Goal: Task Accomplishment & Management: Use online tool/utility

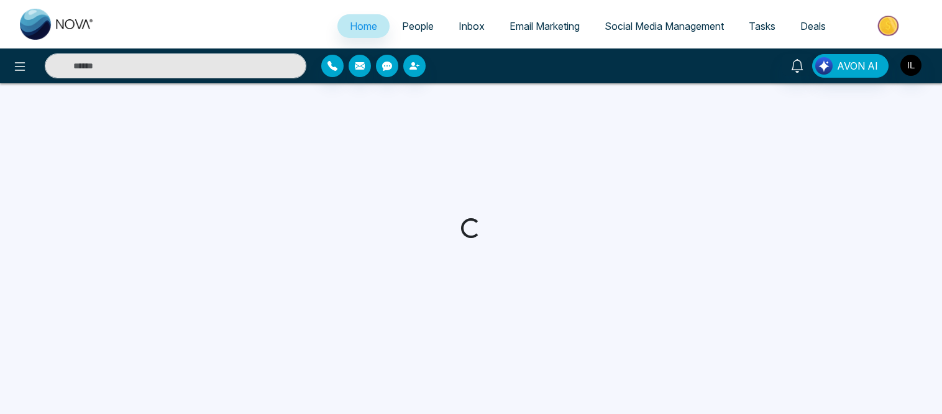
select select "*"
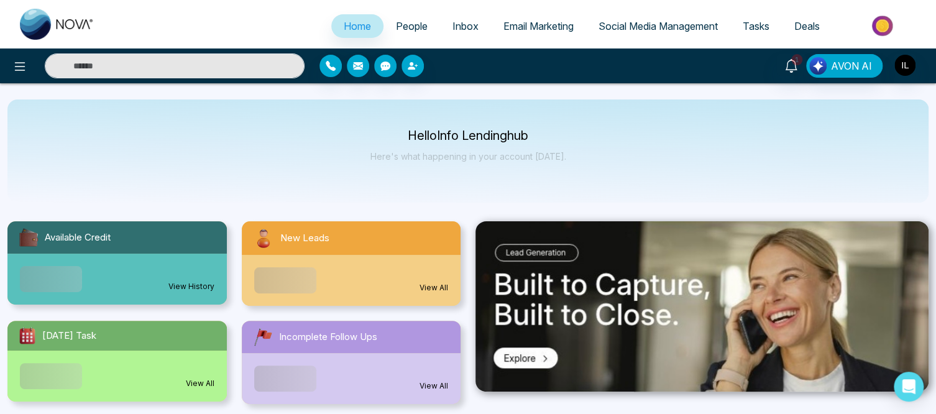
click at [551, 28] on span "Email Marketing" at bounding box center [538, 26] width 70 height 12
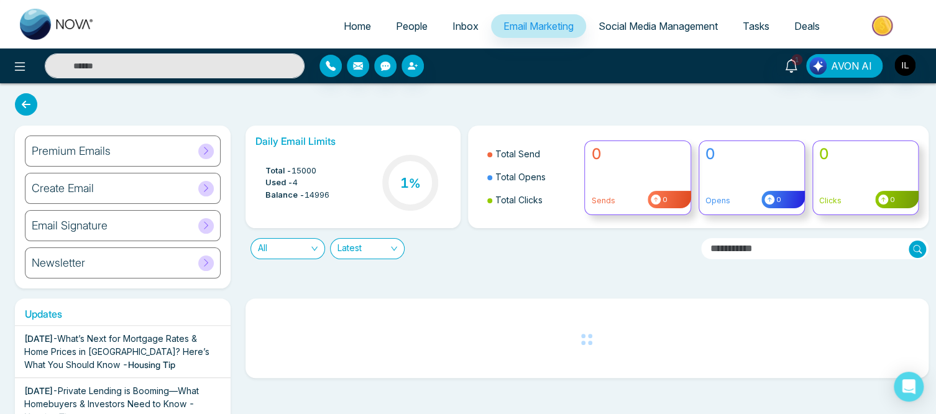
click at [208, 152] on icon at bounding box center [205, 150] width 9 height 9
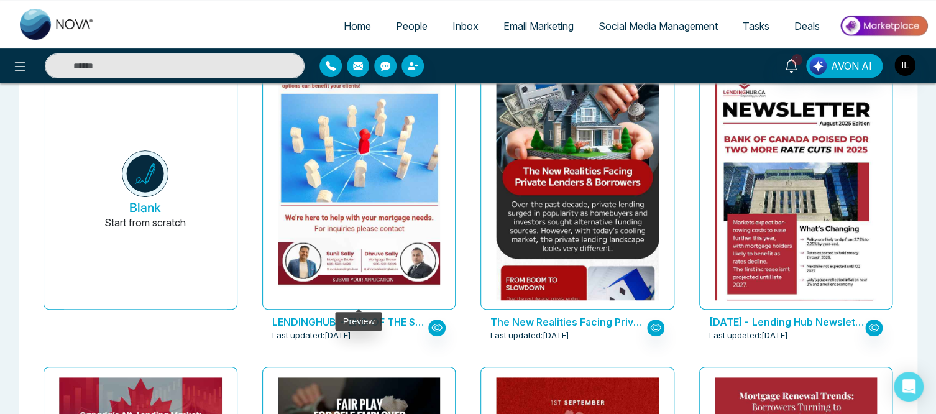
scroll to position [106, 0]
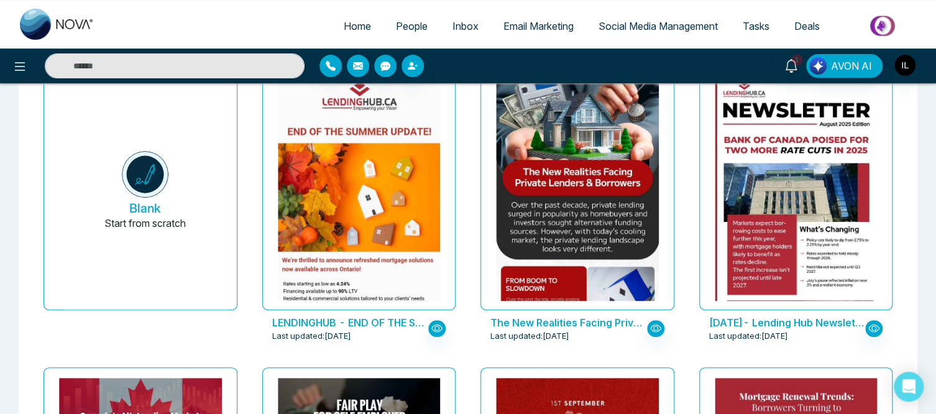
click at [244, 108] on div "Blank Start from scratch" at bounding box center [140, 210] width 219 height 304
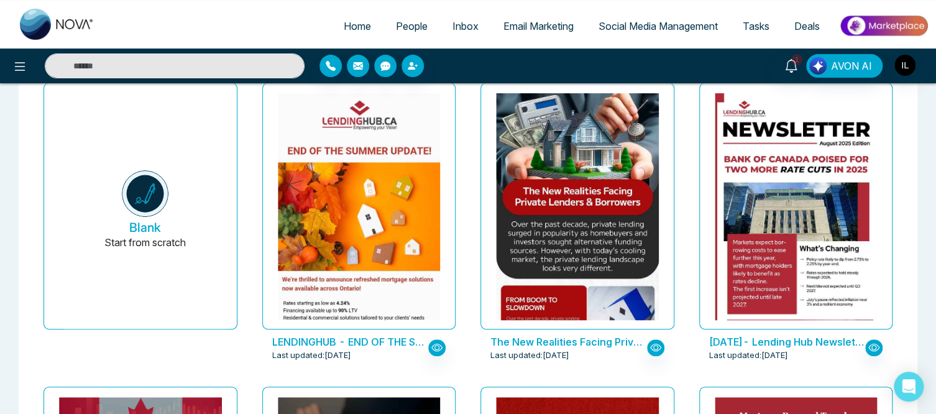
scroll to position [86, 0]
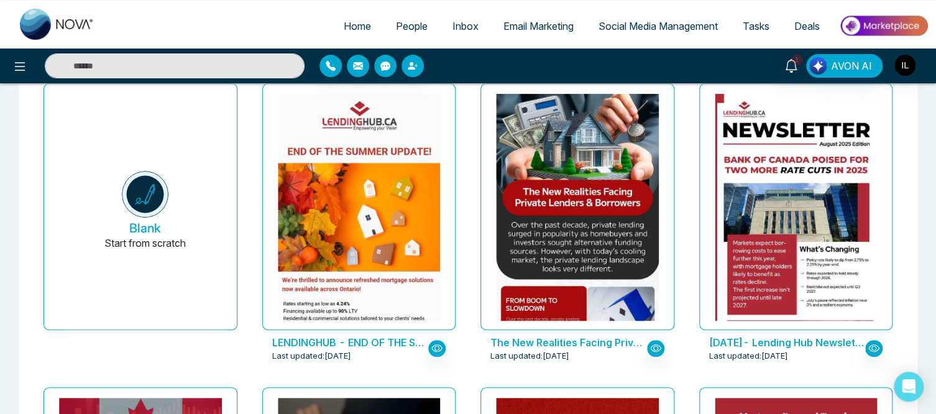
click at [470, 186] on div "The New Realities Facing Private Lenders and Borrowers Last updated: [DATE]" at bounding box center [577, 230] width 219 height 304
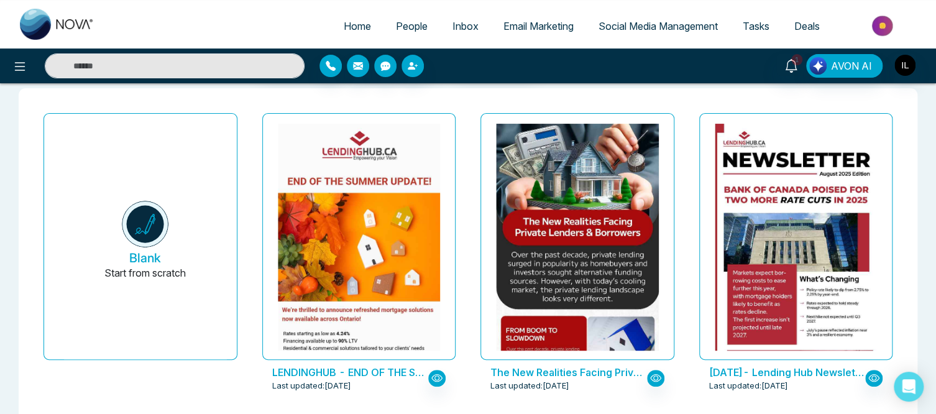
scroll to position [55, 0]
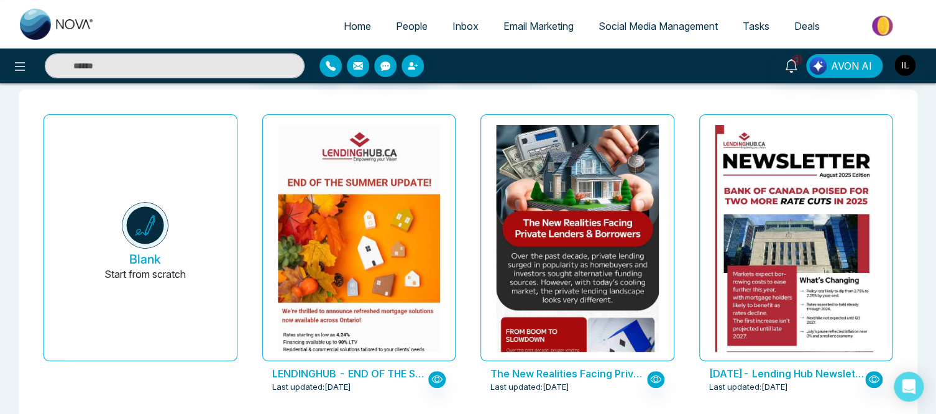
click at [239, 388] on div "Blank Start from scratch" at bounding box center [140, 261] width 219 height 304
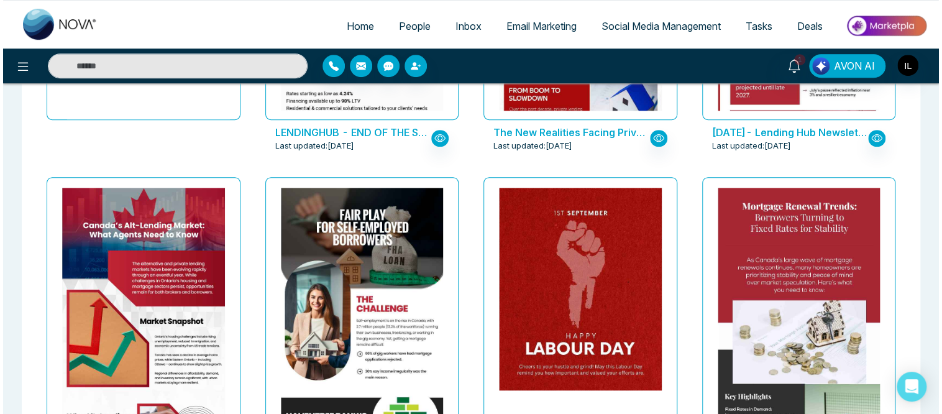
scroll to position [298, 0]
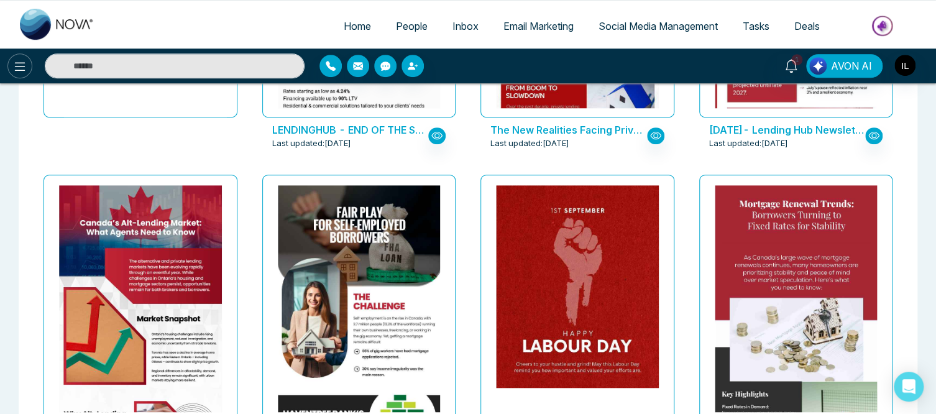
click at [17, 63] on icon at bounding box center [19, 66] width 15 height 15
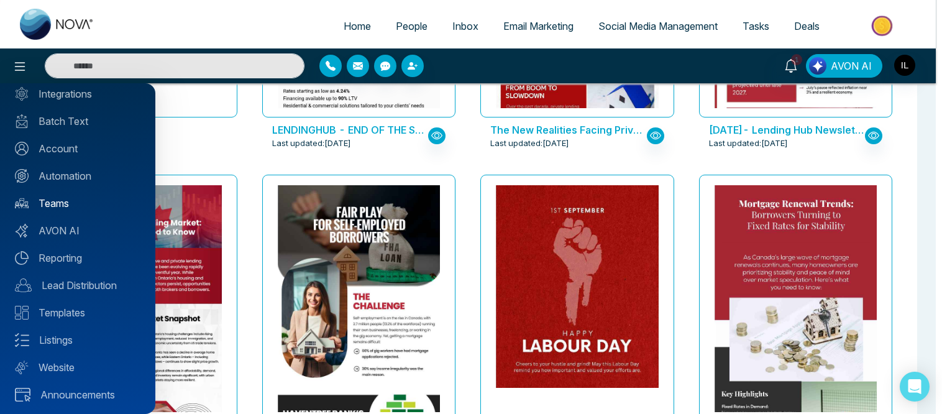
scroll to position [75, 0]
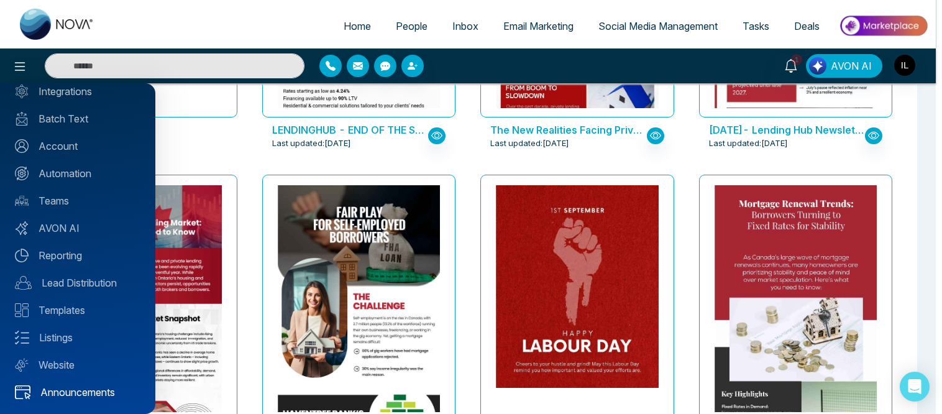
click at [107, 387] on link "Announcements" at bounding box center [78, 392] width 126 height 15
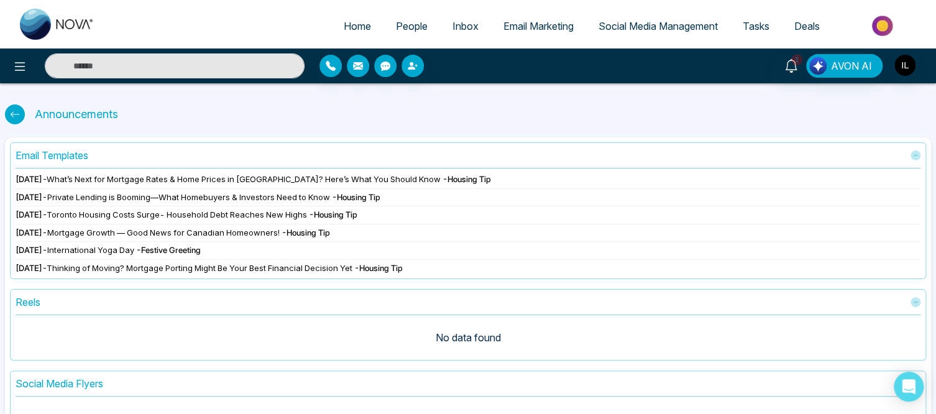
click at [12, 113] on icon at bounding box center [15, 114] width 10 height 10
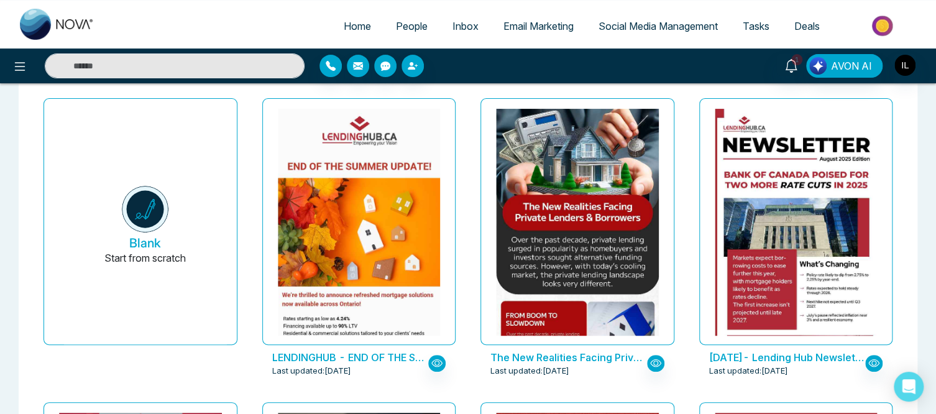
scroll to position [120, 0]
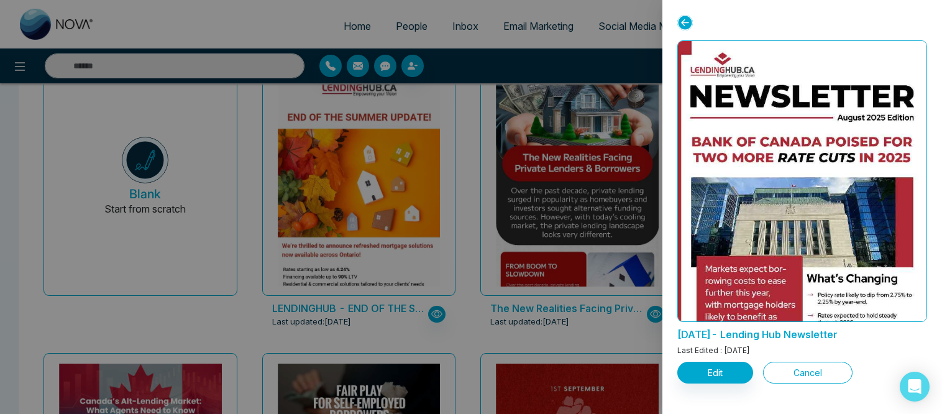
click at [810, 374] on button "Cancel" at bounding box center [807, 373] width 89 height 22
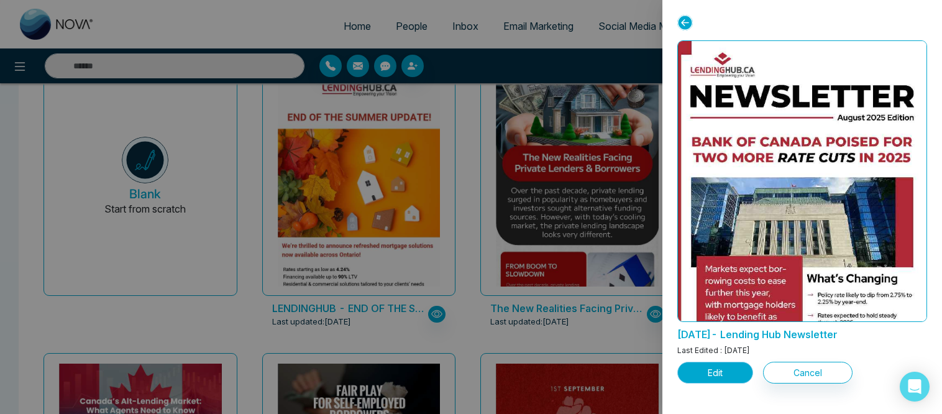
click at [736, 372] on button "Edit" at bounding box center [715, 373] width 76 height 22
click at [815, 368] on button "Cancel" at bounding box center [807, 373] width 89 height 22
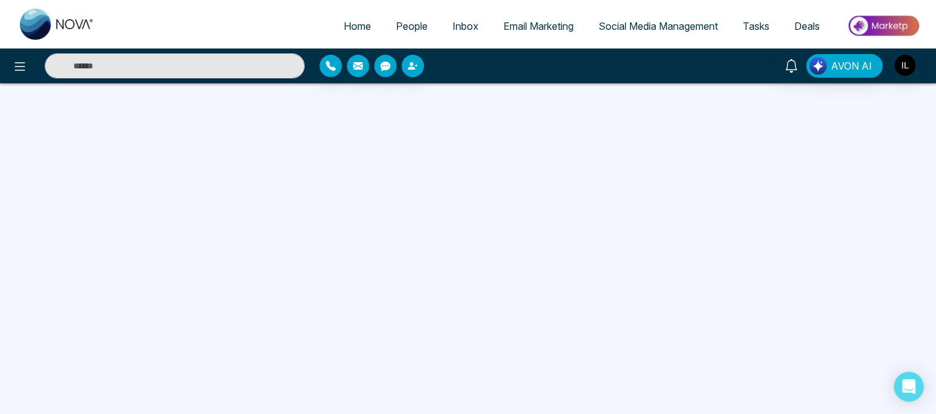
click at [525, 22] on span "Email Marketing" at bounding box center [538, 26] width 70 height 12
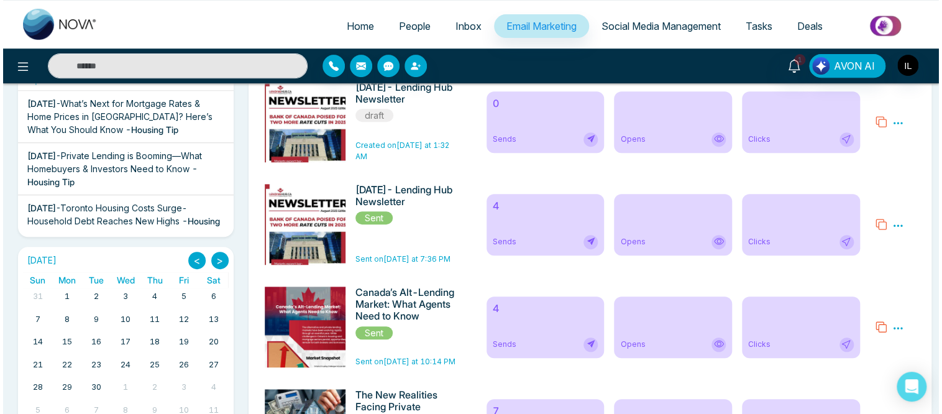
scroll to position [234, 0]
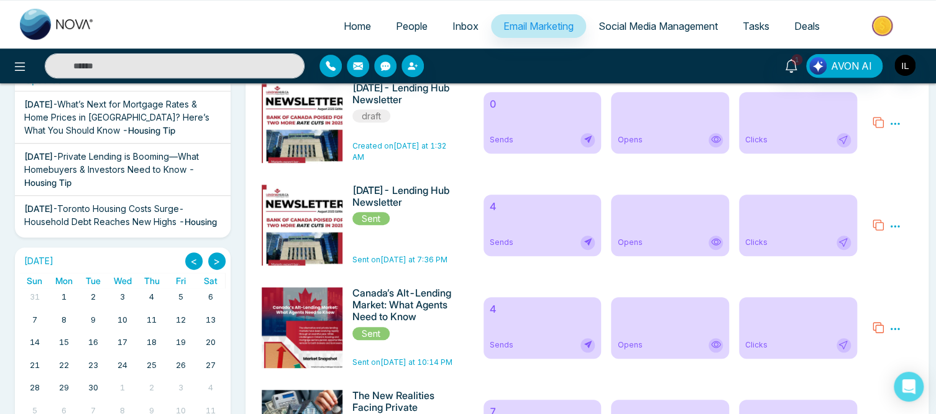
click at [894, 229] on icon at bounding box center [894, 226] width 11 height 11
click at [870, 244] on span "Preview" at bounding box center [871, 244] width 34 height 11
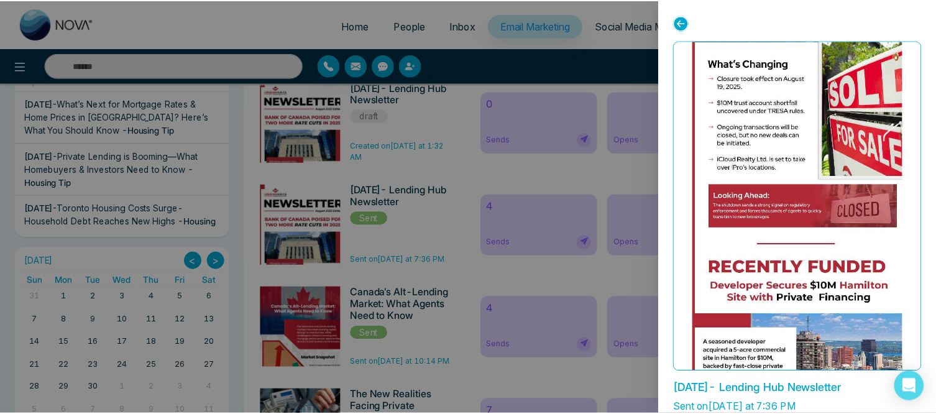
scroll to position [640, 0]
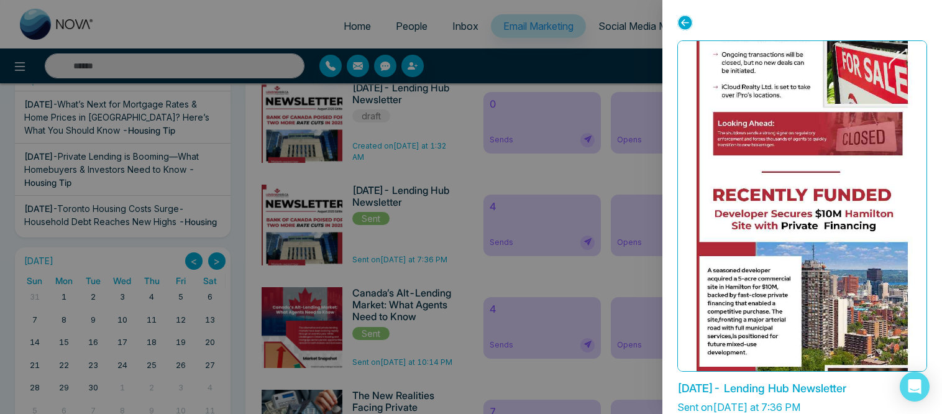
click at [636, 185] on div at bounding box center [471, 207] width 942 height 414
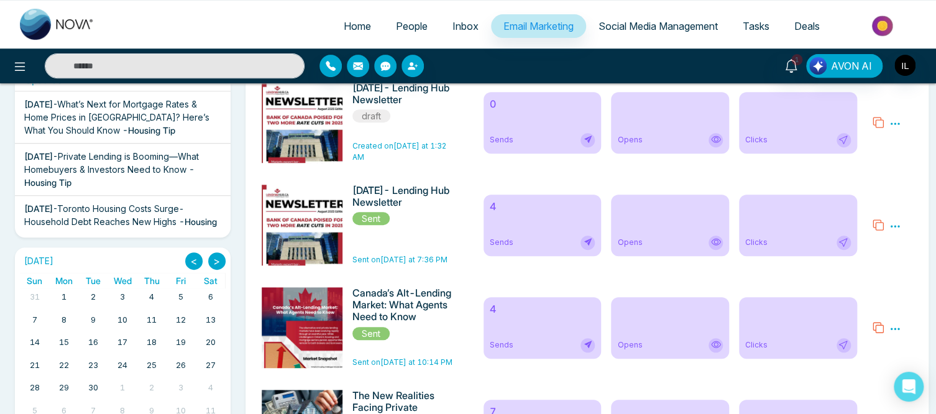
click at [895, 226] on icon at bounding box center [894, 226] width 9 height 2
click at [864, 263] on link "Analytics" at bounding box center [872, 262] width 36 height 11
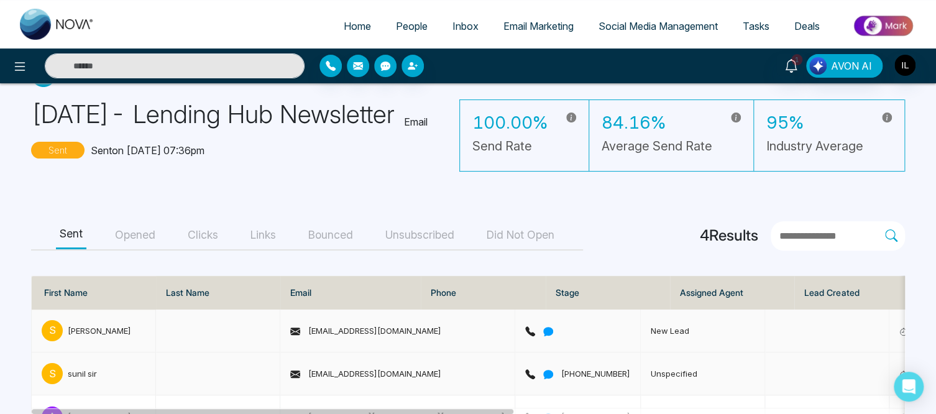
scroll to position [15, 0]
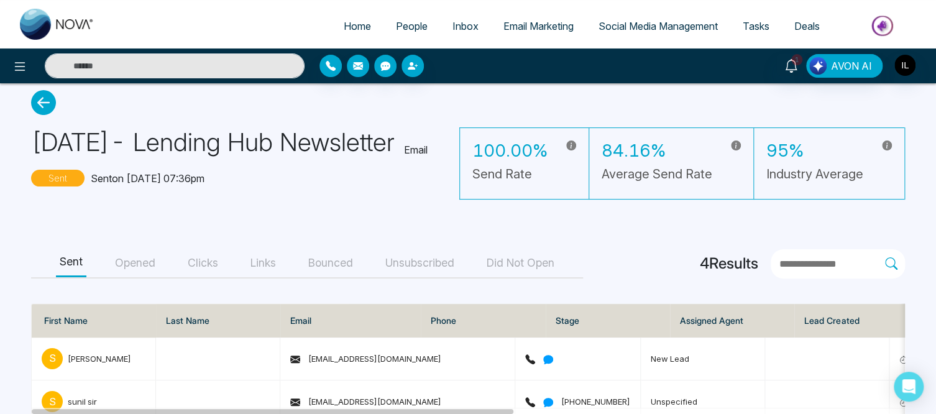
click at [39, 107] on icon at bounding box center [43, 102] width 25 height 25
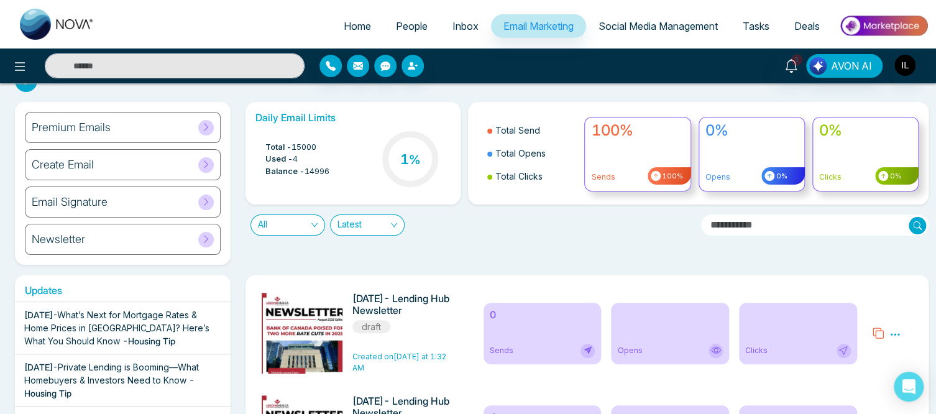
scroll to position [22, 0]
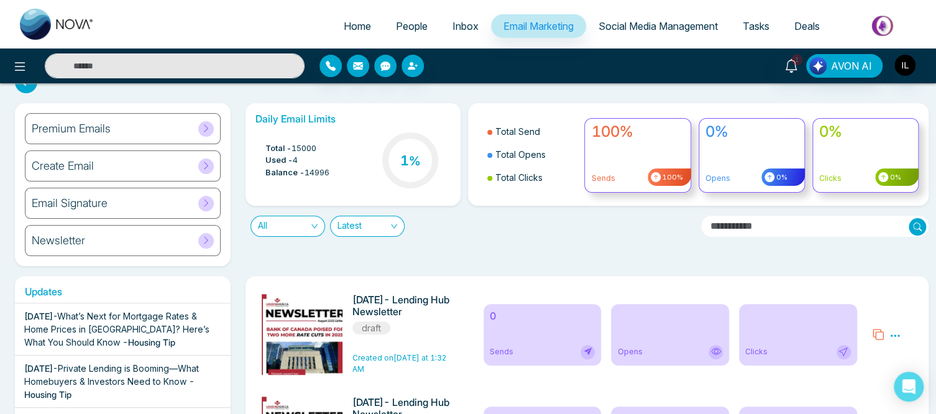
click at [209, 131] on icon at bounding box center [205, 128] width 9 height 9
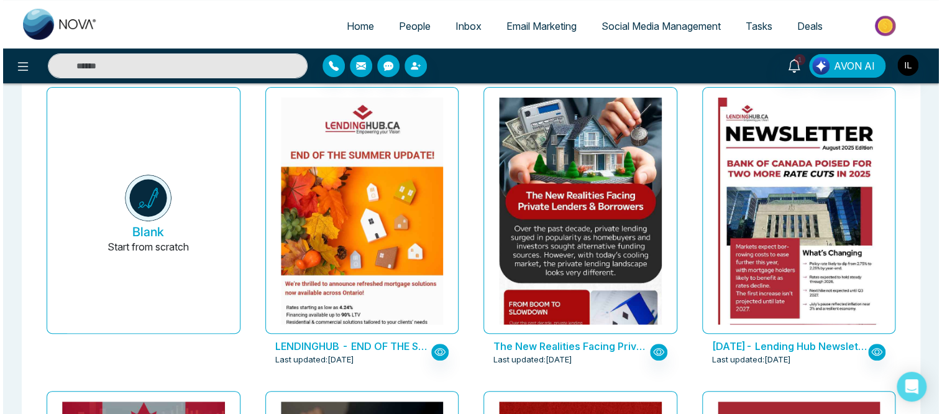
scroll to position [92, 0]
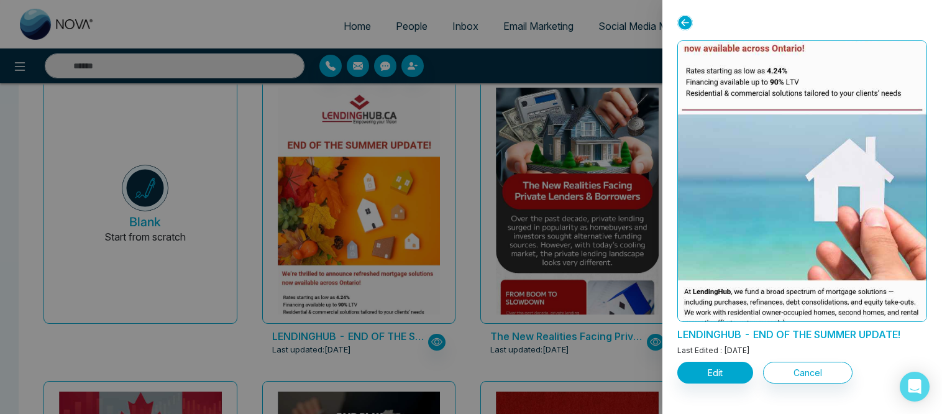
scroll to position [296, 0]
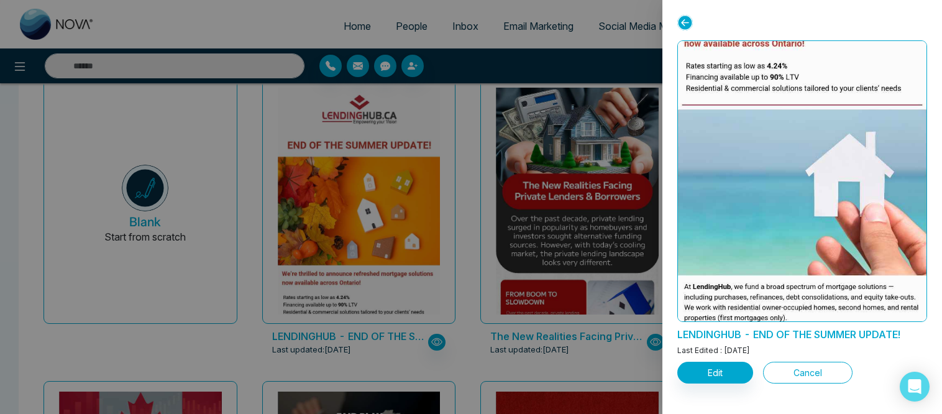
click at [809, 369] on button "Cancel" at bounding box center [807, 373] width 89 height 22
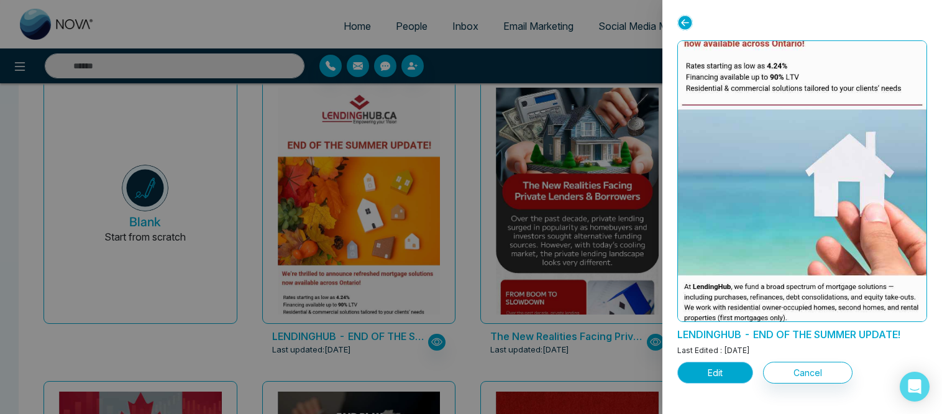
click at [724, 366] on button "Edit" at bounding box center [715, 373] width 76 height 22
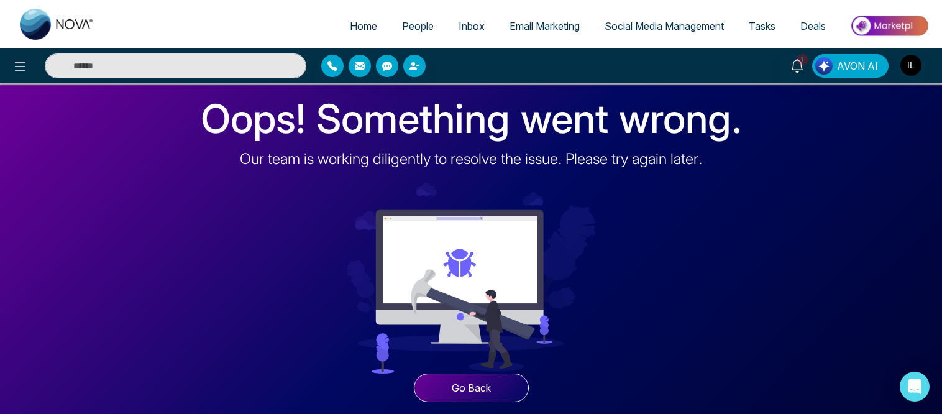
click at [475, 387] on button "Go Back" at bounding box center [471, 387] width 115 height 29
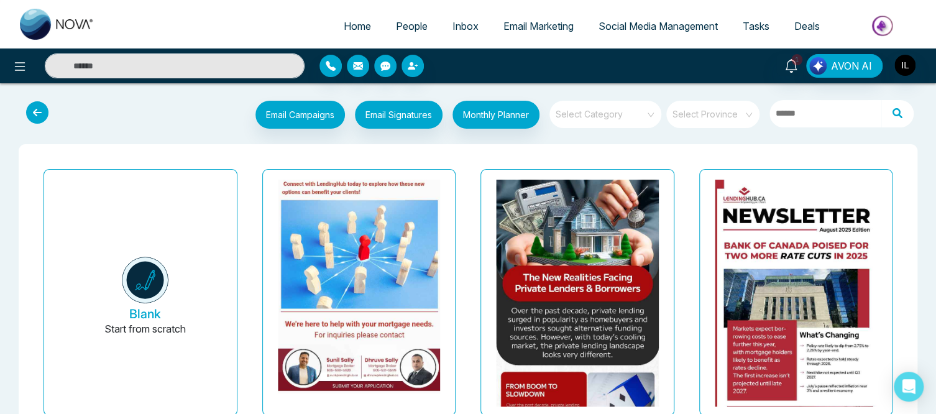
click at [379, 301] on img at bounding box center [358, 74] width 325 height 638
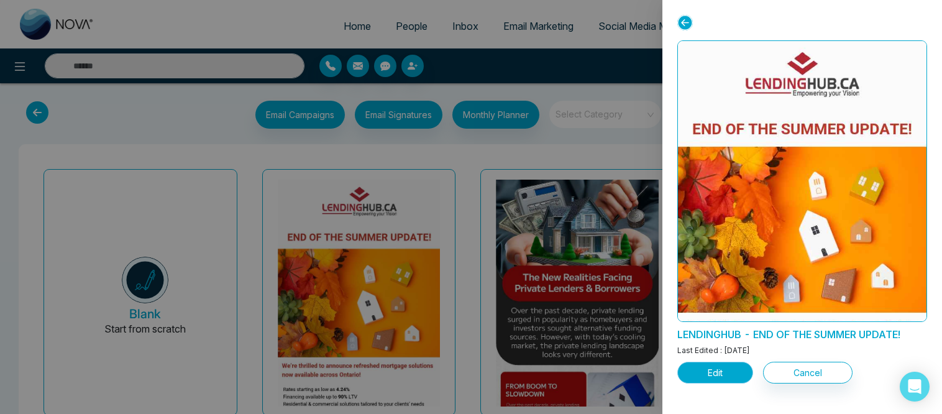
click at [730, 375] on button "Edit" at bounding box center [715, 373] width 76 height 22
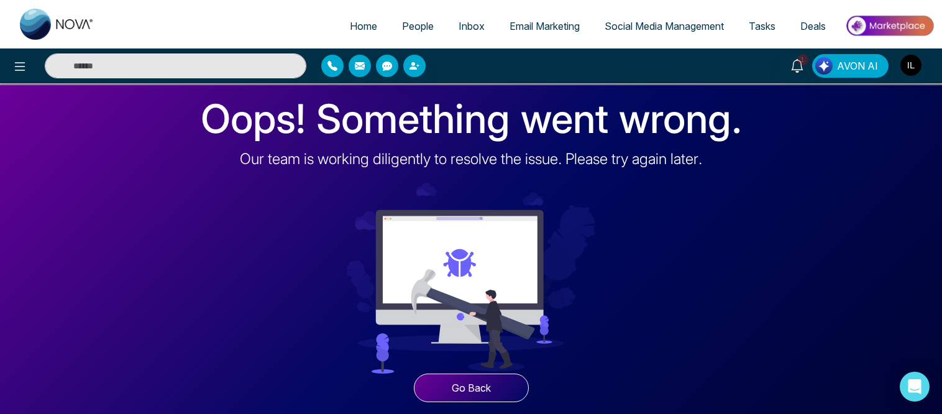
click at [531, 26] on span "Email Marketing" at bounding box center [545, 26] width 70 height 12
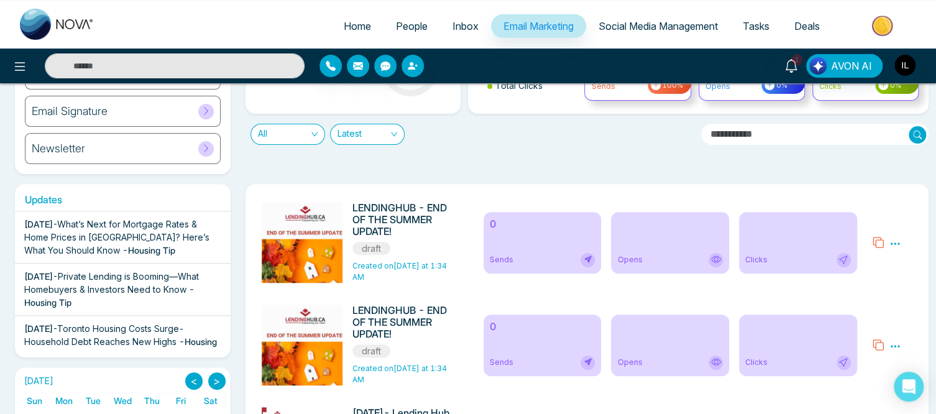
scroll to position [114, 0]
click at [895, 242] on icon at bounding box center [894, 243] width 11 height 11
click at [862, 278] on link "Edit" at bounding box center [864, 279] width 15 height 11
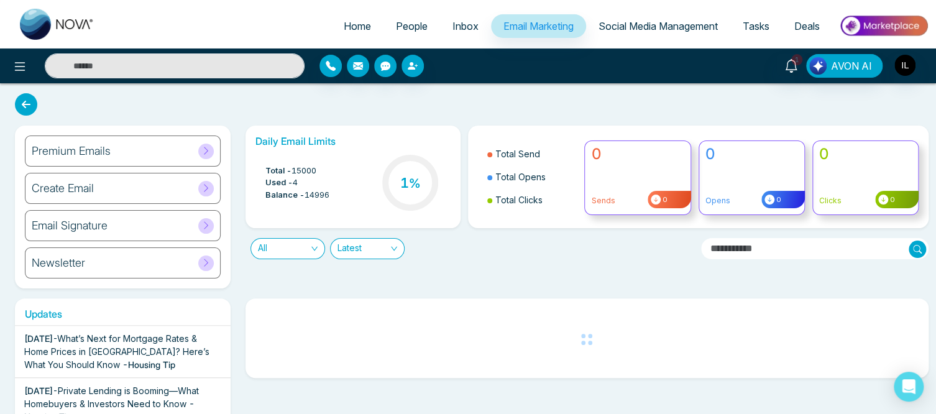
click at [206, 152] on icon at bounding box center [206, 150] width 4 height 7
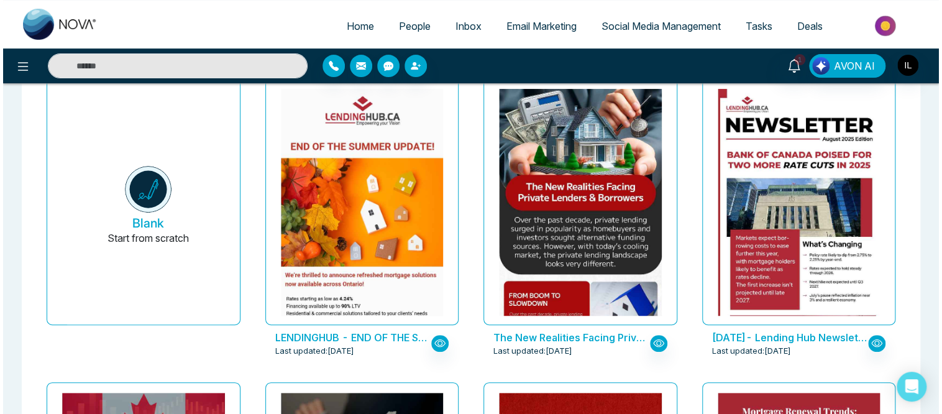
scroll to position [90, 0]
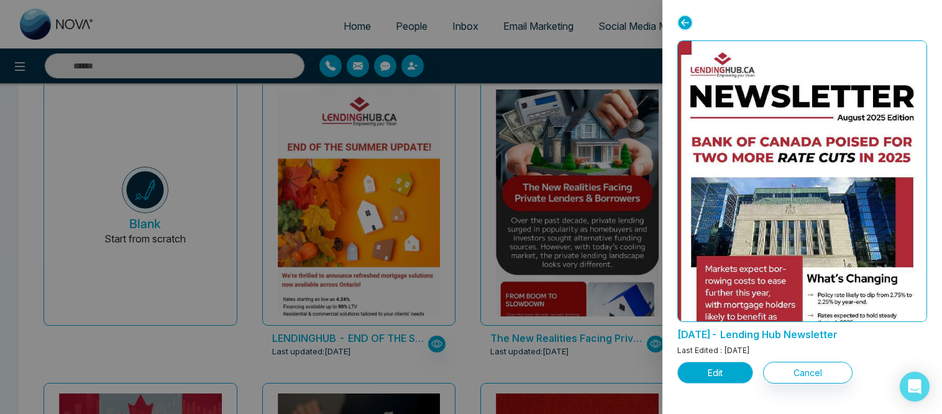
click at [733, 378] on button "Edit" at bounding box center [715, 373] width 76 height 22
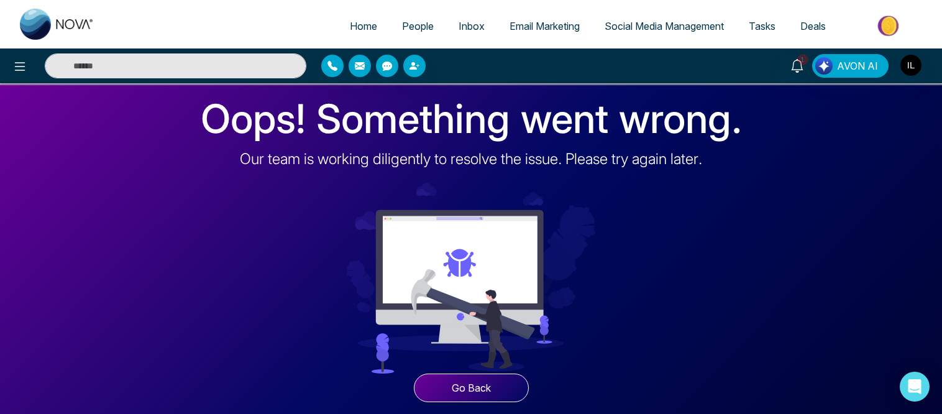
click at [506, 389] on button "Go Back" at bounding box center [471, 387] width 115 height 29
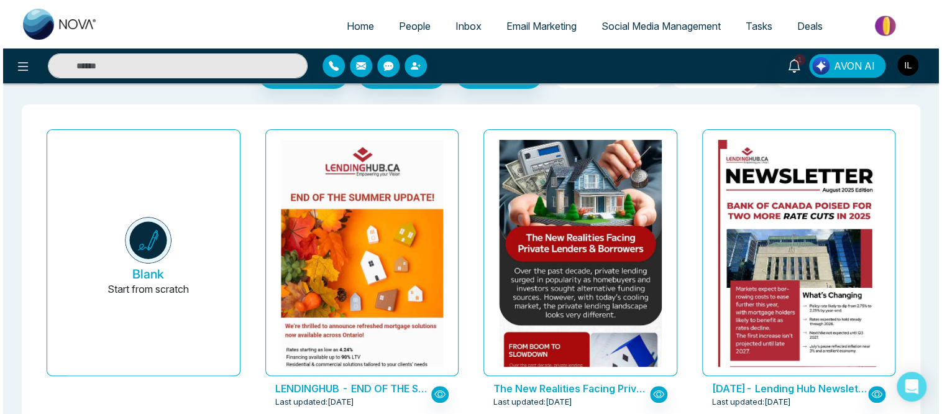
scroll to position [41, 0]
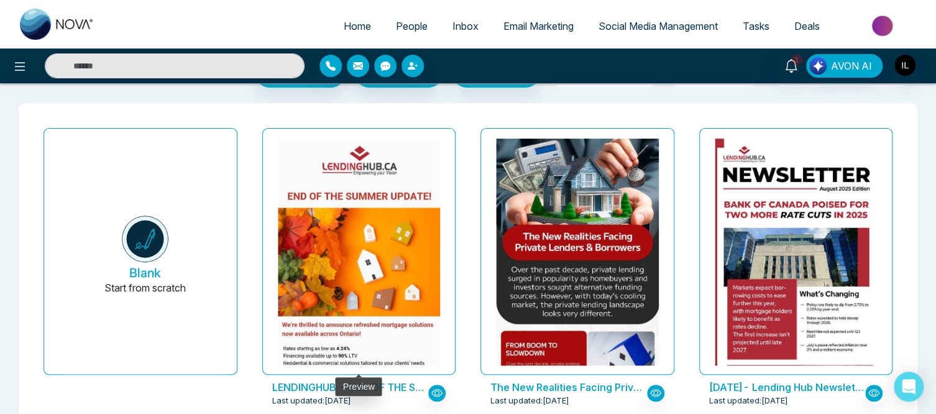
click at [444, 285] on div at bounding box center [359, 251] width 194 height 247
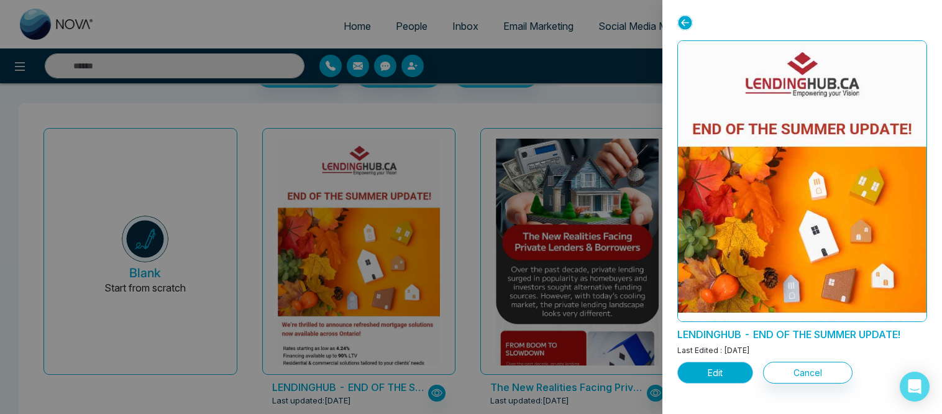
click at [744, 375] on button "Edit" at bounding box center [715, 373] width 76 height 22
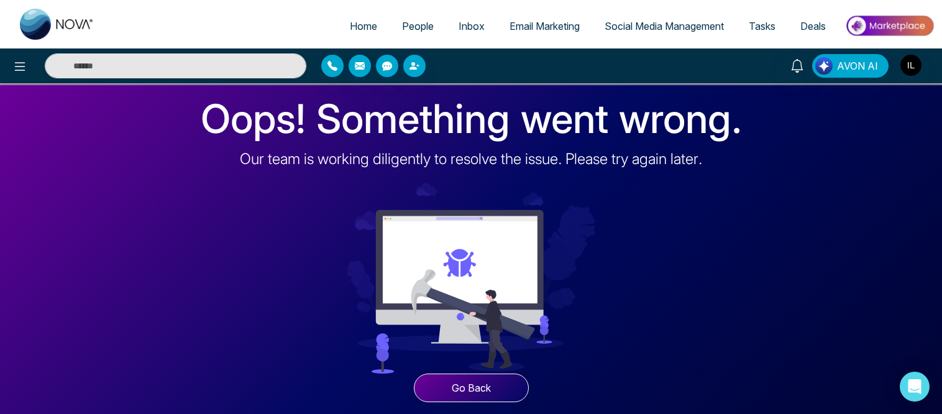
click at [493, 382] on button "Go Back" at bounding box center [471, 387] width 115 height 29
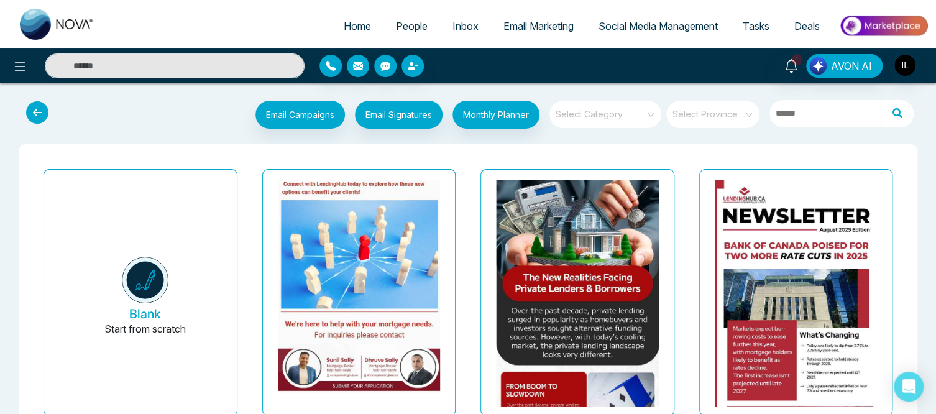
click at [380, 227] on img at bounding box center [358, 74] width 325 height 638
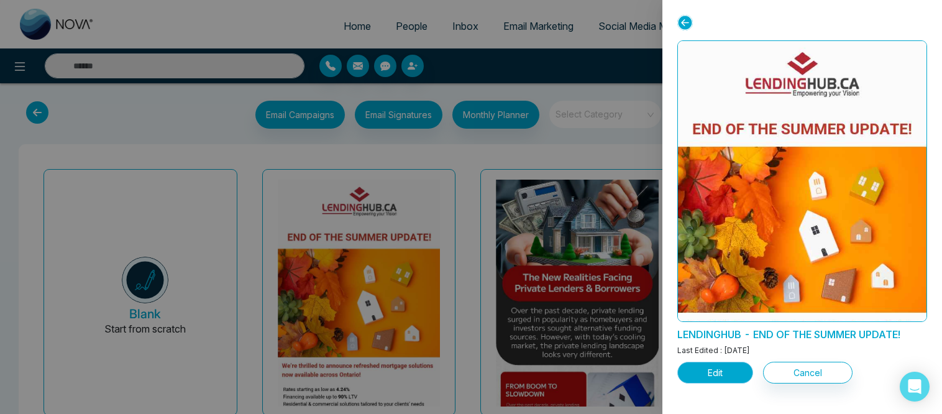
click at [720, 369] on button "Edit" at bounding box center [715, 373] width 76 height 22
click at [720, 367] on button "Edit" at bounding box center [715, 373] width 76 height 22
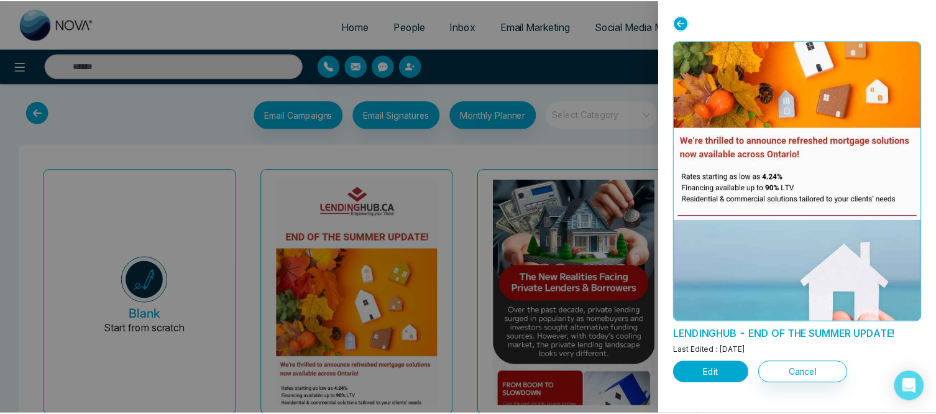
scroll to position [184, 0]
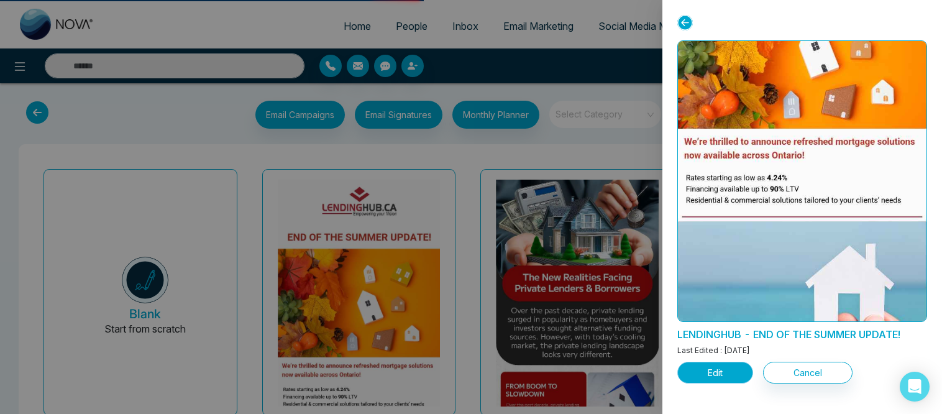
click at [732, 373] on button "Edit" at bounding box center [715, 373] width 76 height 22
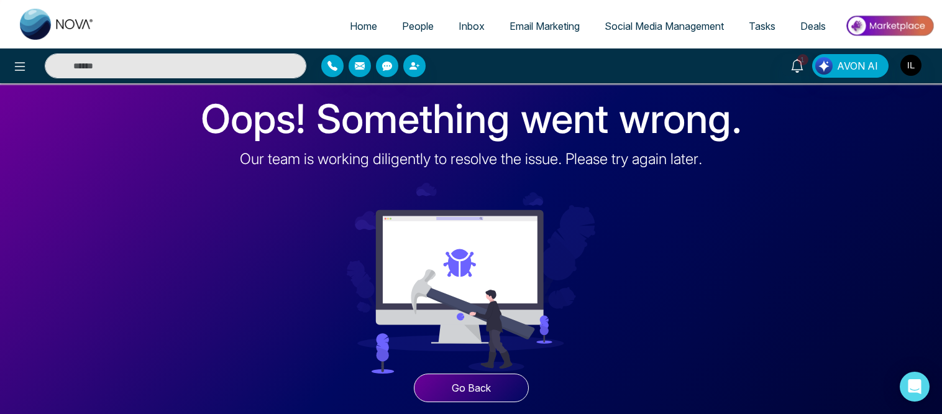
click at [858, 175] on div "Oops! Something went wrong. Our team is working diligently to resolve the issue…" at bounding box center [471, 248] width 942 height 331
click at [541, 25] on span "Email Marketing" at bounding box center [545, 26] width 70 height 12
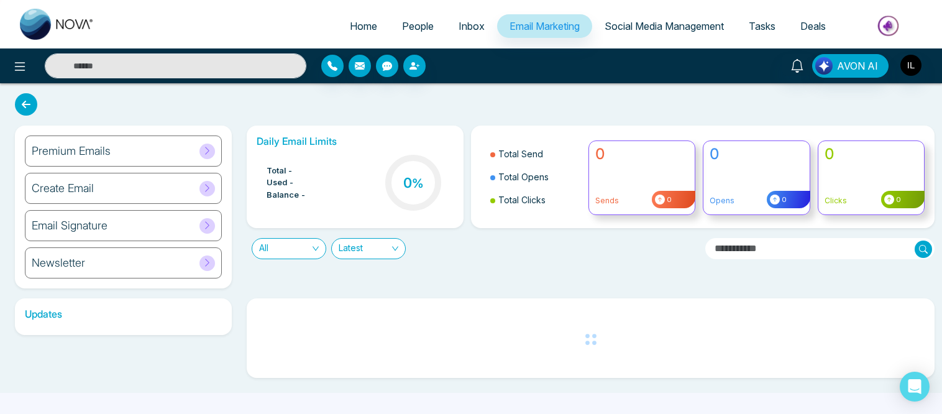
click at [210, 150] on icon at bounding box center [207, 150] width 9 height 9
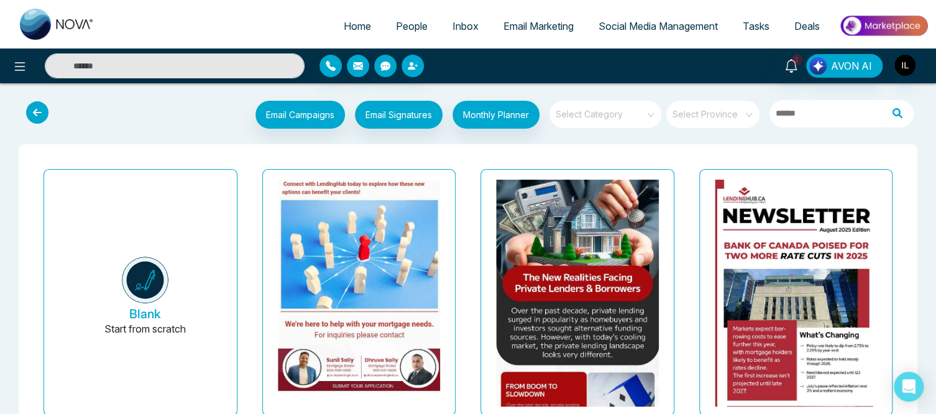
click at [383, 288] on img at bounding box center [358, 74] width 325 height 638
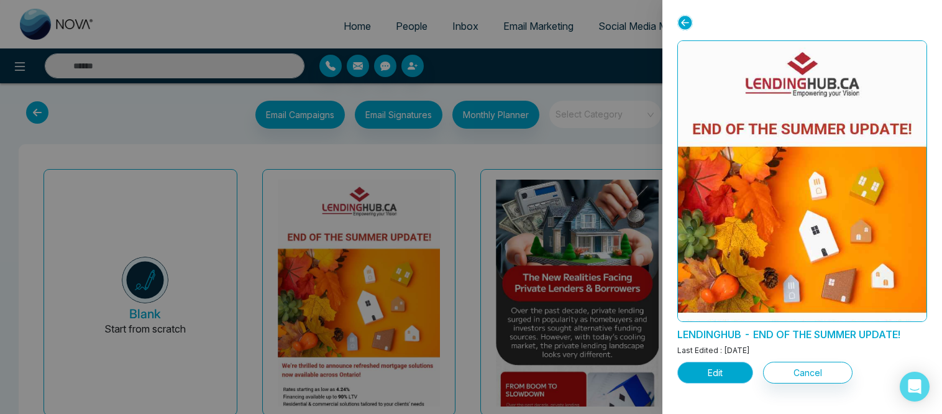
click at [737, 375] on button "Edit" at bounding box center [715, 373] width 76 height 22
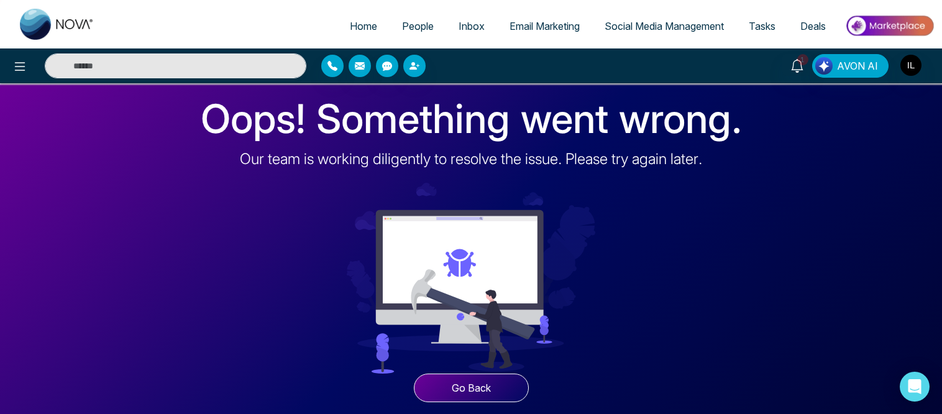
click at [467, 392] on button "Go Back" at bounding box center [471, 387] width 115 height 29
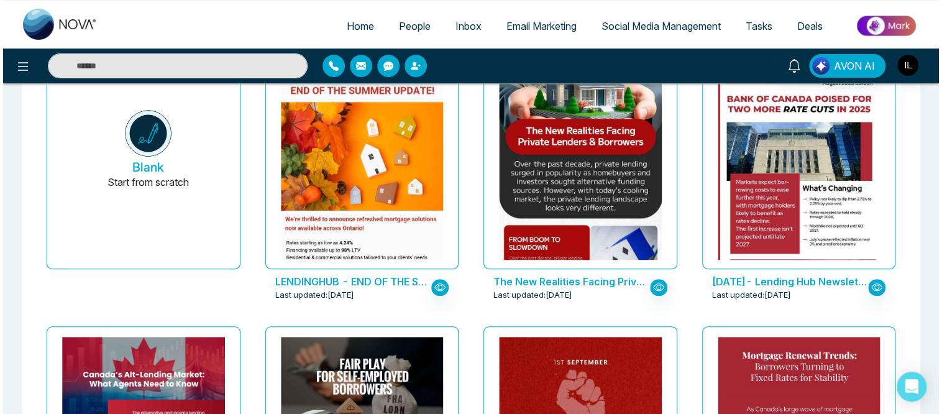
scroll to position [148, 0]
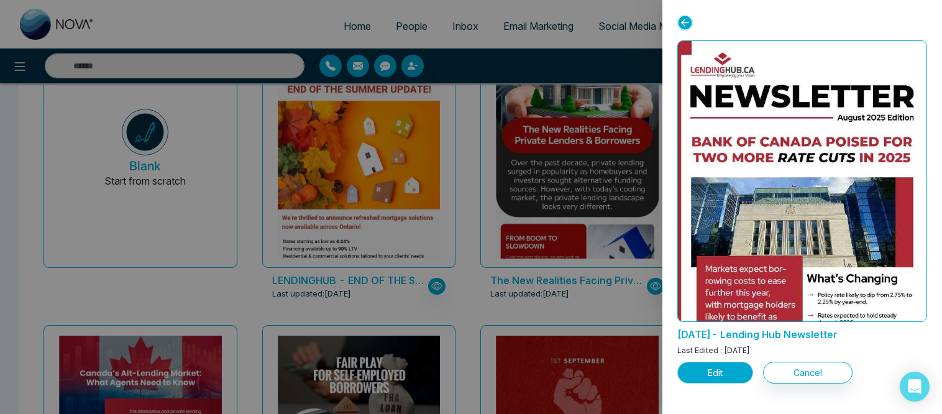
click at [730, 367] on button "Edit" at bounding box center [715, 373] width 76 height 22
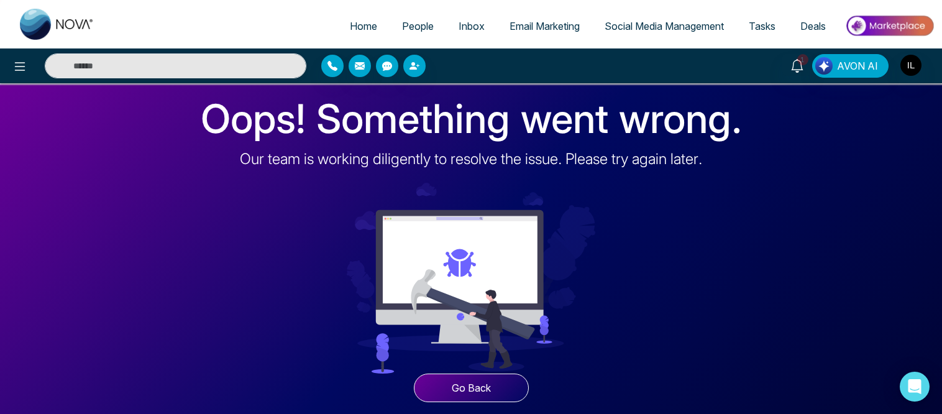
click at [29, 241] on div "Oops! Something went wrong. Our team is working diligently to resolve the issue…" at bounding box center [471, 248] width 942 height 331
click at [524, 22] on span "Email Marketing" at bounding box center [545, 26] width 70 height 12
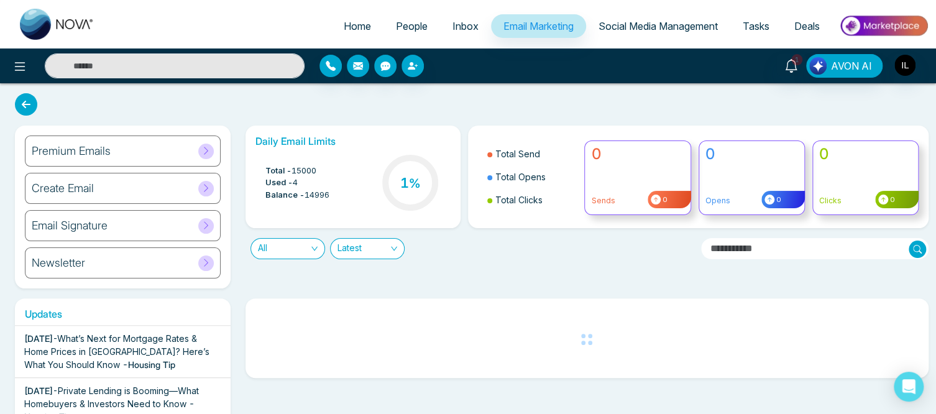
click at [533, 30] on span "Email Marketing" at bounding box center [538, 26] width 70 height 12
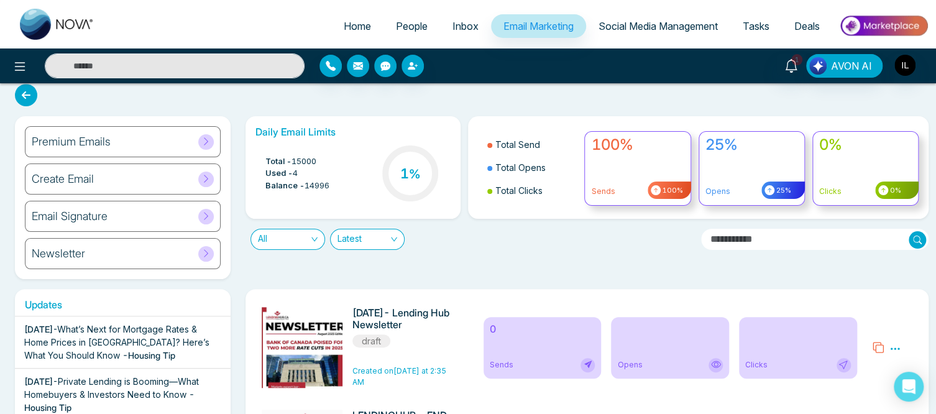
scroll to position [7, 0]
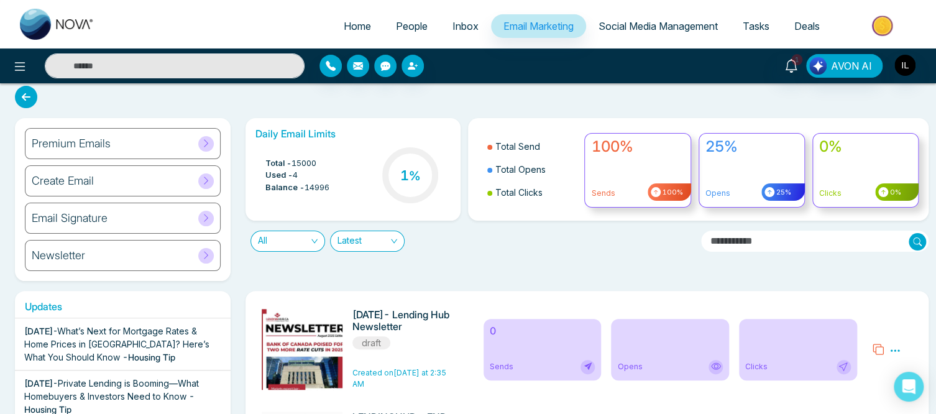
click at [204, 145] on icon at bounding box center [206, 142] width 4 height 7
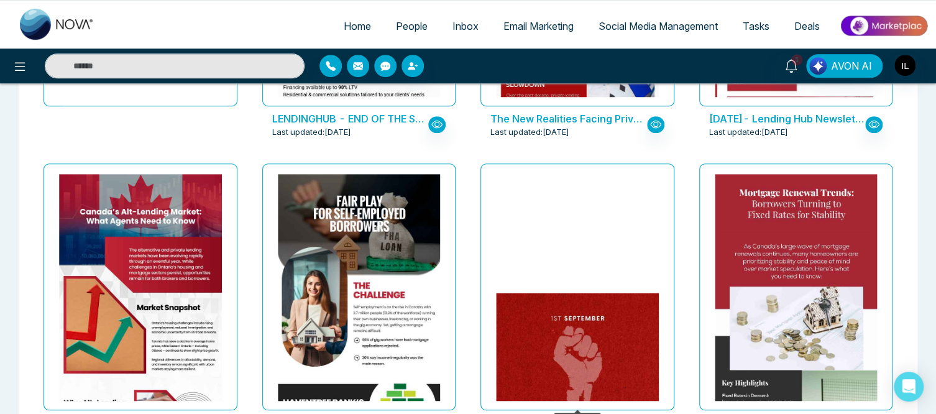
scroll to position [310, 0]
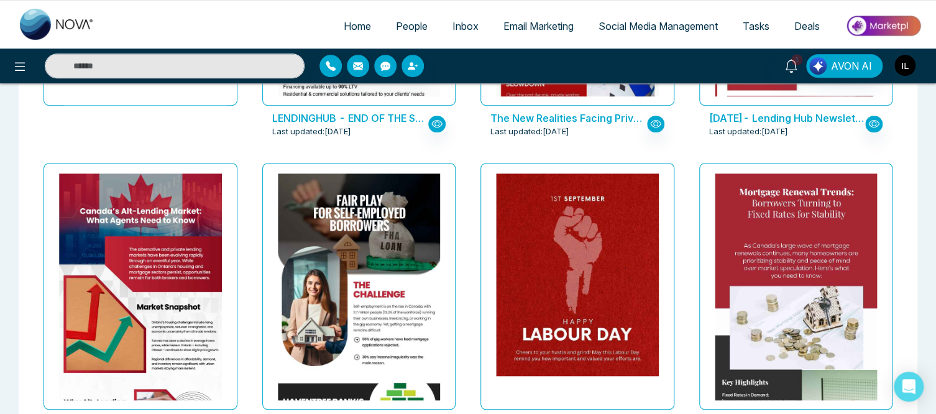
click at [905, 68] on img "button" at bounding box center [904, 65] width 21 height 21
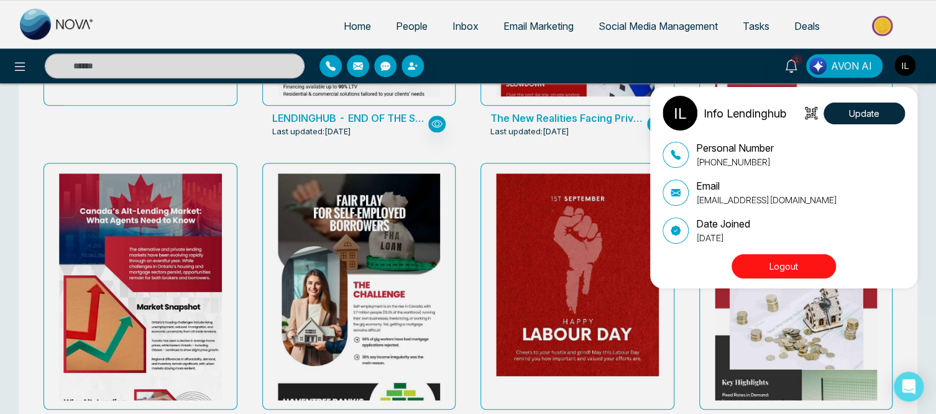
click at [800, 265] on button "Logout" at bounding box center [783, 266] width 104 height 24
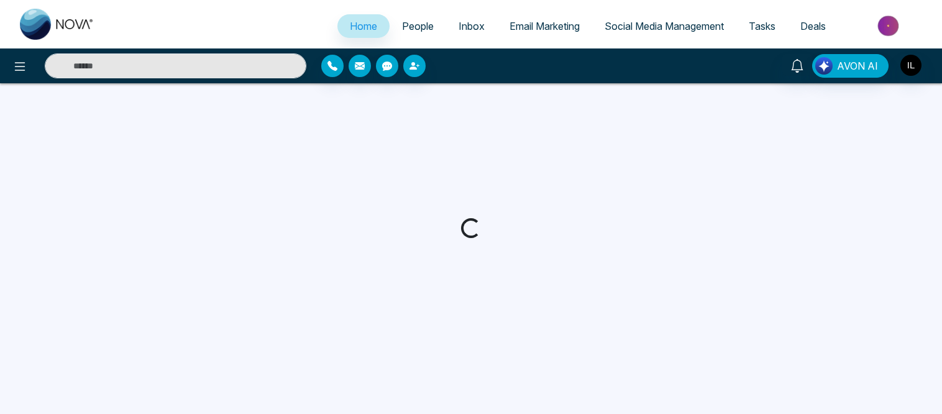
select select "*"
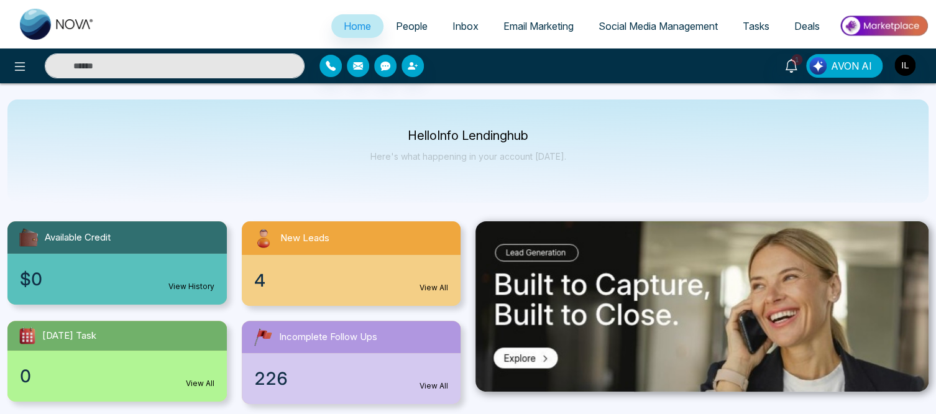
click at [537, 26] on span "Email Marketing" at bounding box center [538, 26] width 70 height 12
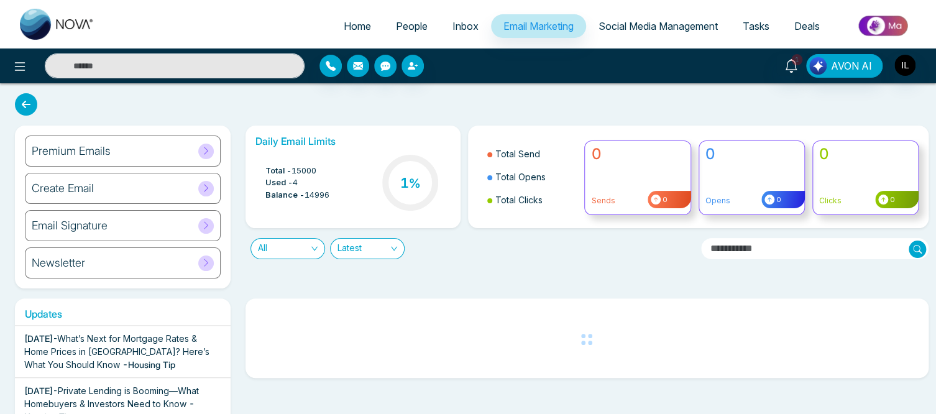
click at [208, 150] on icon at bounding box center [205, 150] width 9 height 9
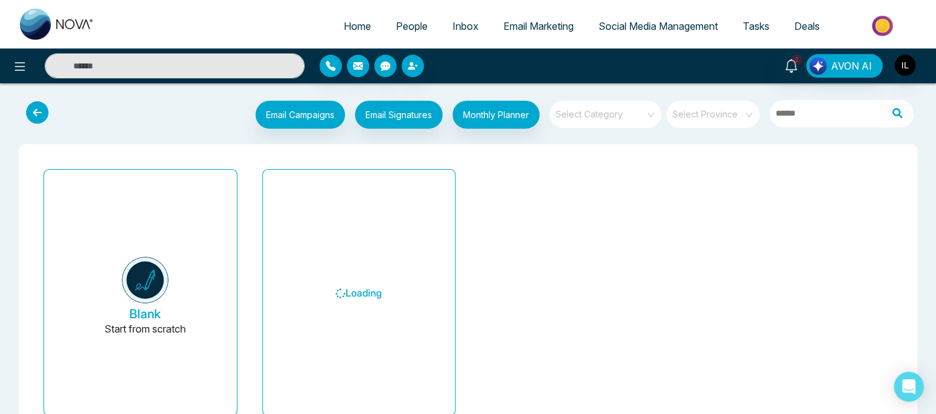
click at [246, 262] on div "Blank Start from scratch" at bounding box center [140, 297] width 219 height 267
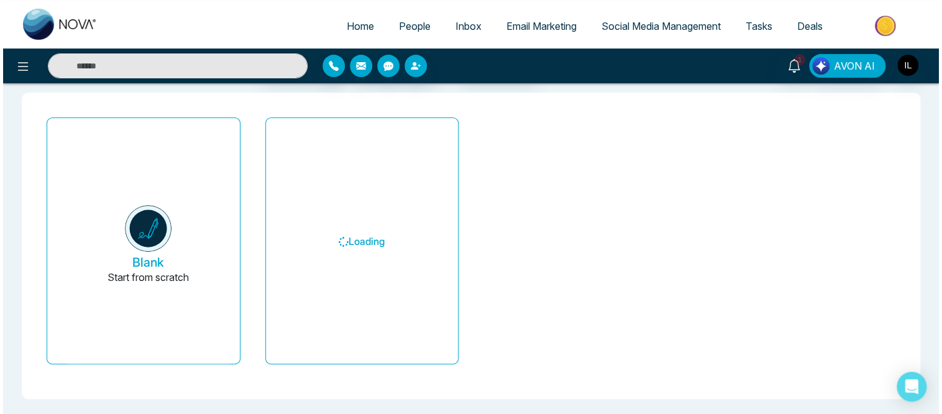
scroll to position [52, 0]
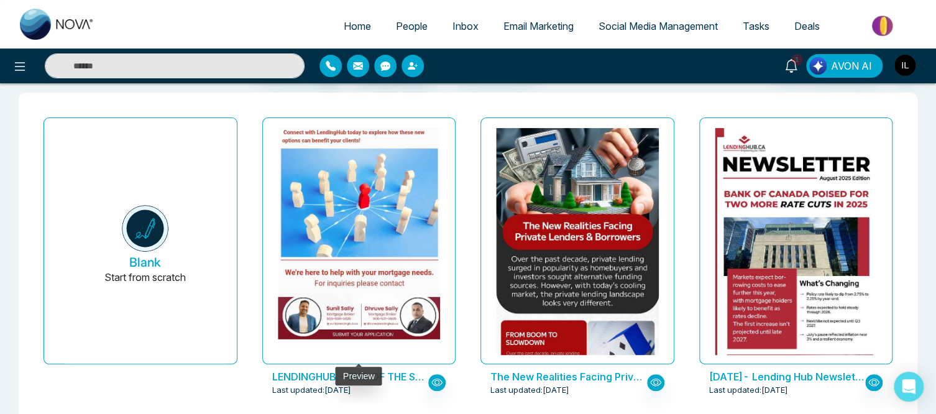
click at [412, 255] on img at bounding box center [358, 22] width 325 height 638
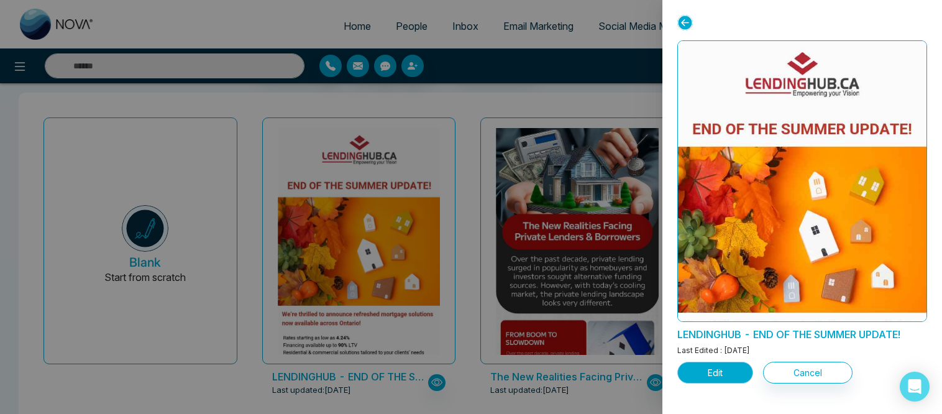
click at [697, 371] on button "Edit" at bounding box center [715, 373] width 76 height 22
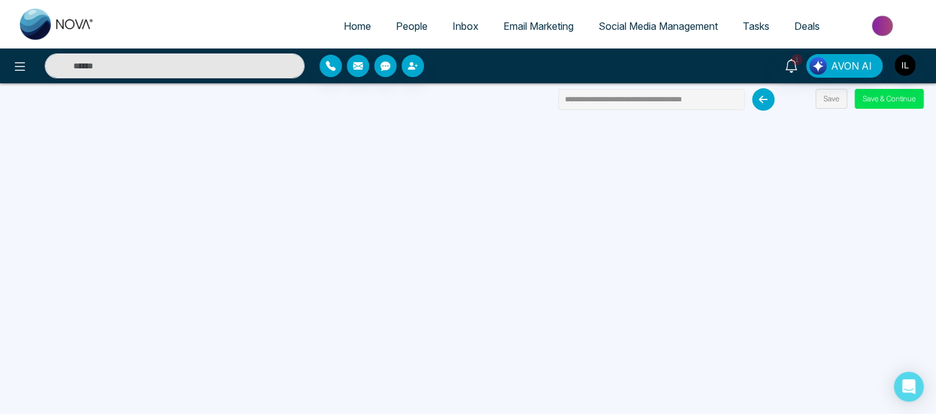
click at [669, 98] on input "**********" at bounding box center [651, 99] width 186 height 21
click at [892, 98] on button "Save & Continue" at bounding box center [888, 99] width 69 height 20
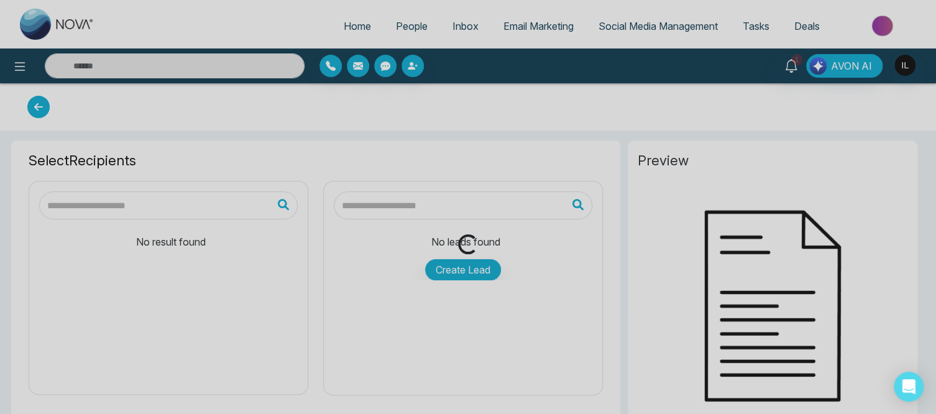
type input "**********"
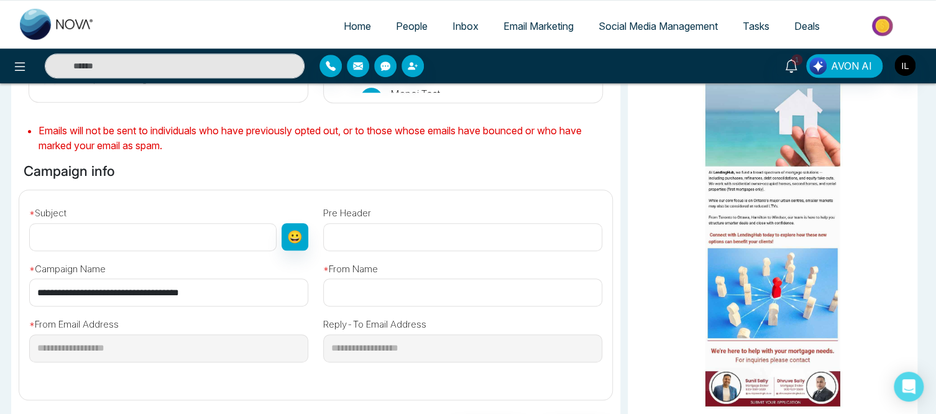
scroll to position [296, 0]
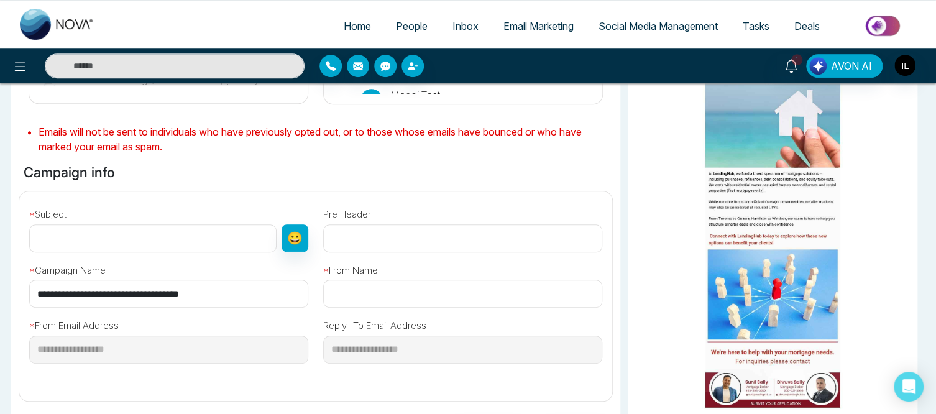
click at [217, 242] on input "text" at bounding box center [152, 238] width 247 height 28
paste input "**********"
type input "**********"
click at [412, 237] on input "text" at bounding box center [462, 238] width 279 height 28
paste input "**********"
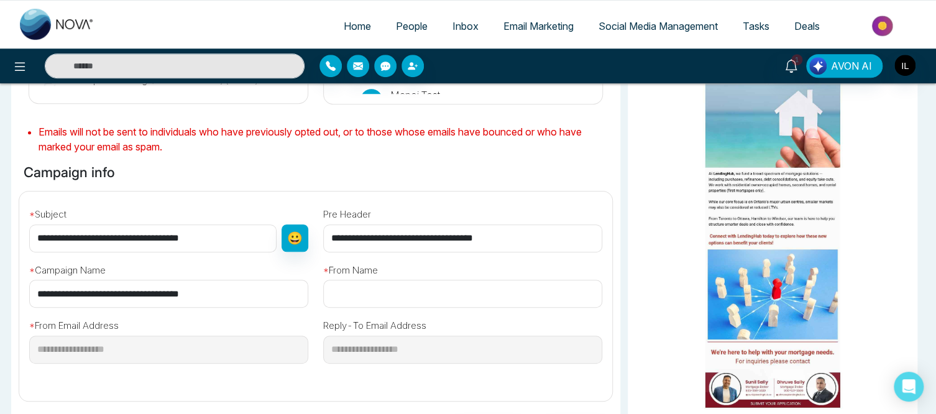
drag, startPoint x: 401, startPoint y: 238, endPoint x: 283, endPoint y: 243, distance: 117.5
click at [283, 243] on div "**********" at bounding box center [316, 290] width 608 height 199
type input "**********"
click at [401, 292] on input "text" at bounding box center [462, 294] width 279 height 28
click at [445, 291] on input "text" at bounding box center [462, 294] width 279 height 28
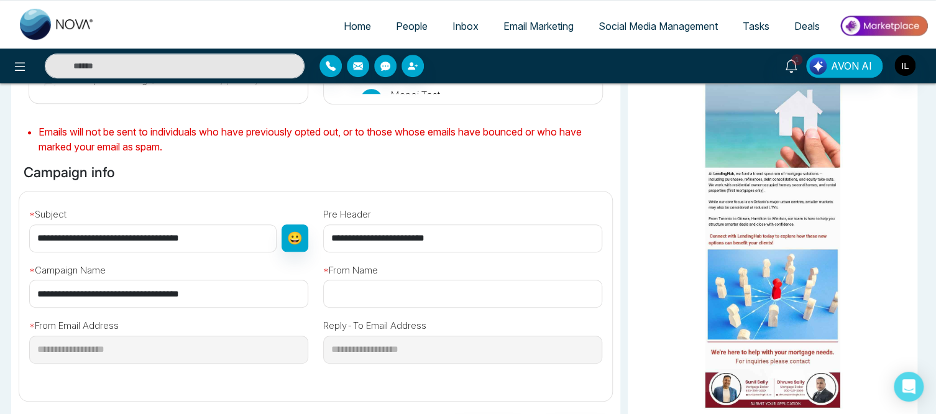
paste input "**********"
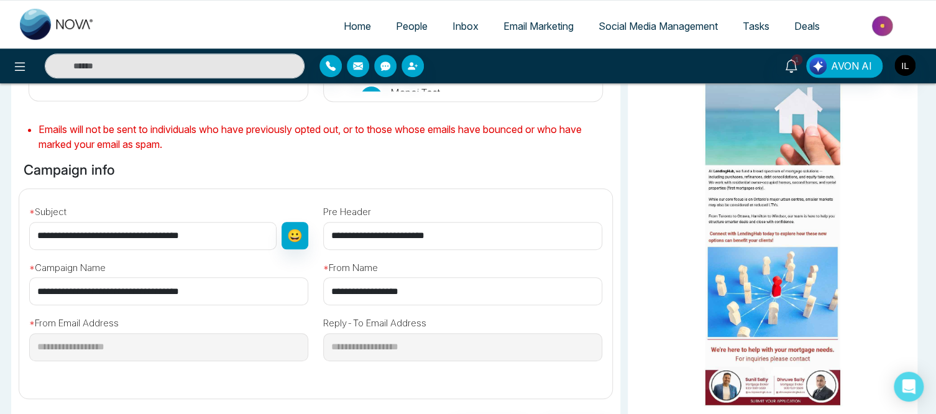
scroll to position [298, 0]
drag, startPoint x: 435, startPoint y: 291, endPoint x: 308, endPoint y: 293, distance: 126.8
click at [308, 293] on div "**********" at bounding box center [316, 289] width 608 height 199
click at [372, 295] on input "**********" at bounding box center [462, 292] width 279 height 28
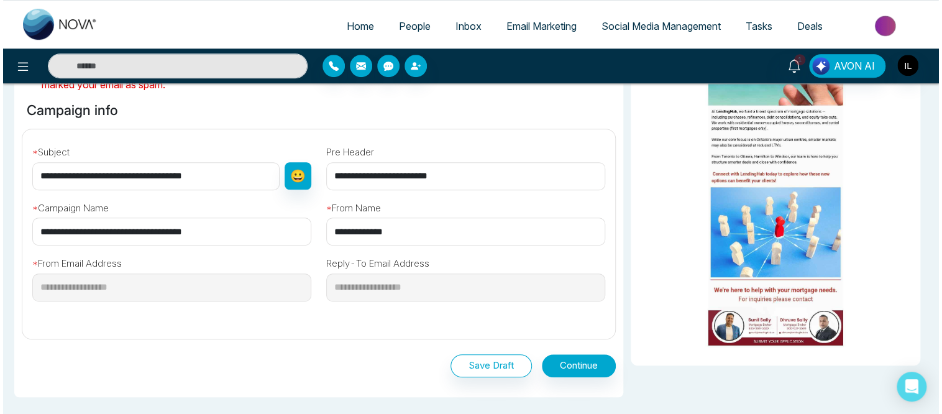
scroll to position [358, 0]
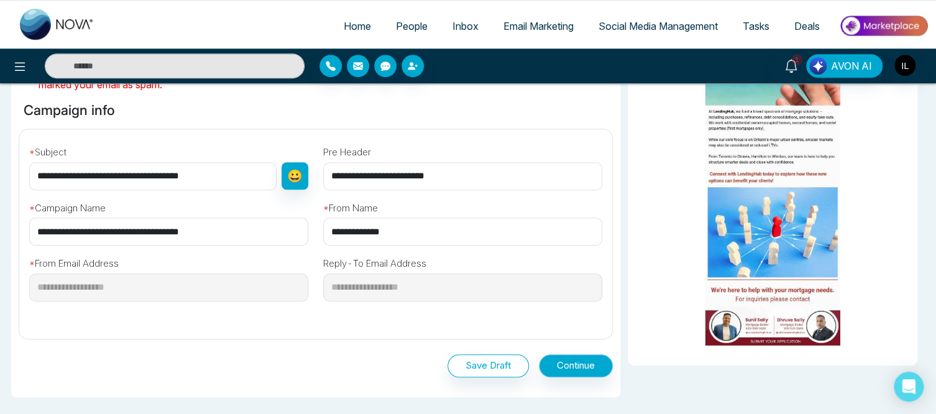
type input "**********"
click at [584, 364] on button "Continue" at bounding box center [576, 365] width 74 height 23
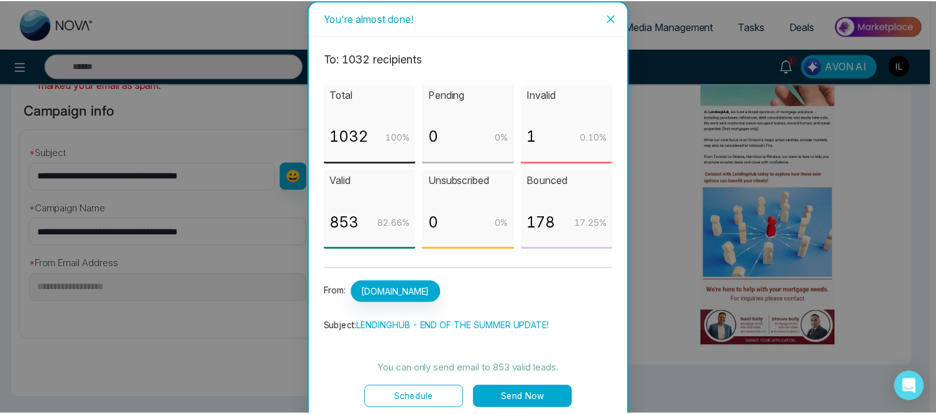
scroll to position [8, 0]
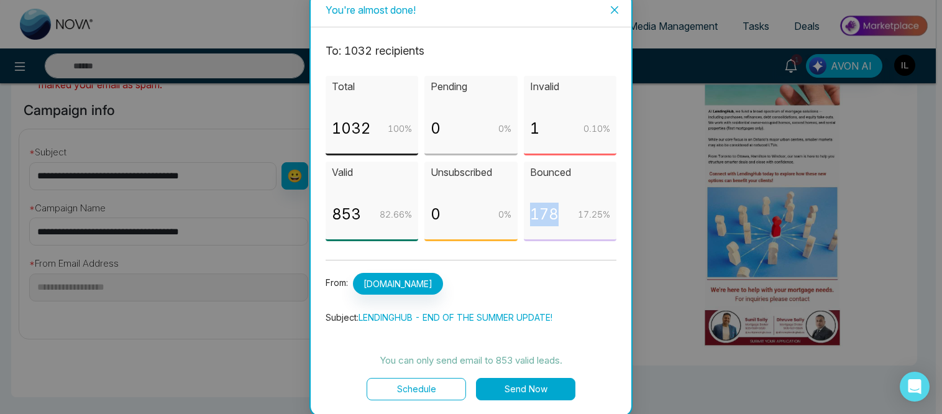
drag, startPoint x: 529, startPoint y: 213, endPoint x: 557, endPoint y: 217, distance: 28.2
click at [557, 217] on div "178 17.25 %" at bounding box center [570, 220] width 80 height 34
click at [612, 11] on icon "close" at bounding box center [615, 10] width 10 height 10
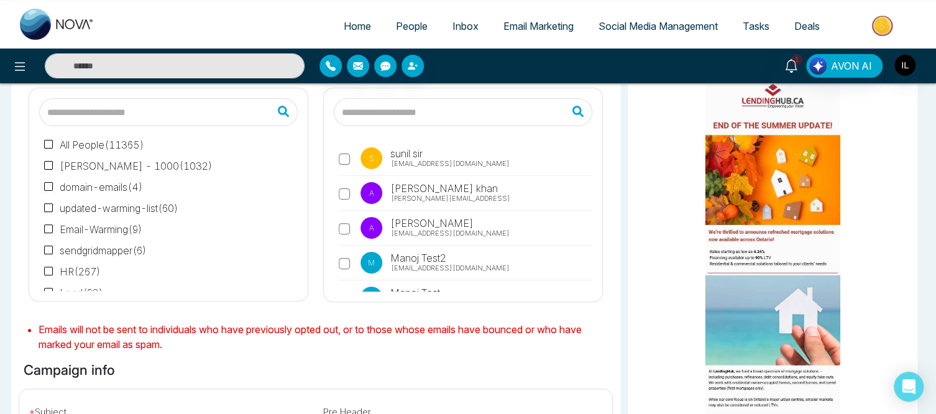
scroll to position [97, 0]
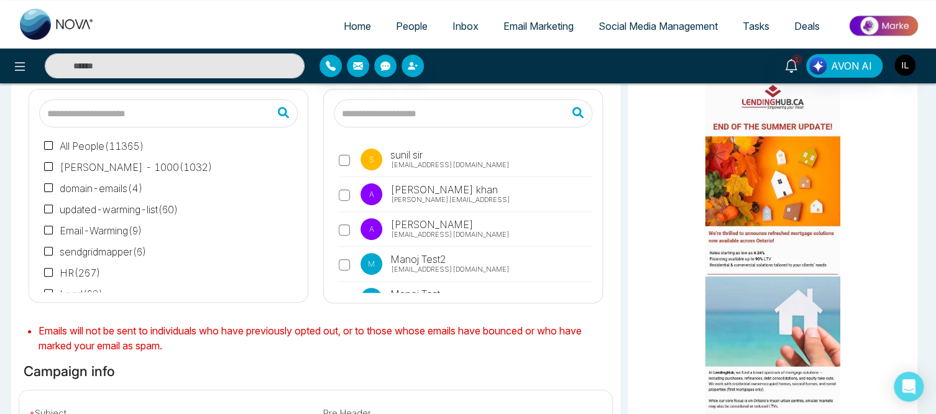
click at [21, 130] on div "All People ( 11365 ) ADNAN - 1000 ( 1032 ) domain-emails ( 4 ) updated-warming-…" at bounding box center [168, 191] width 295 height 224
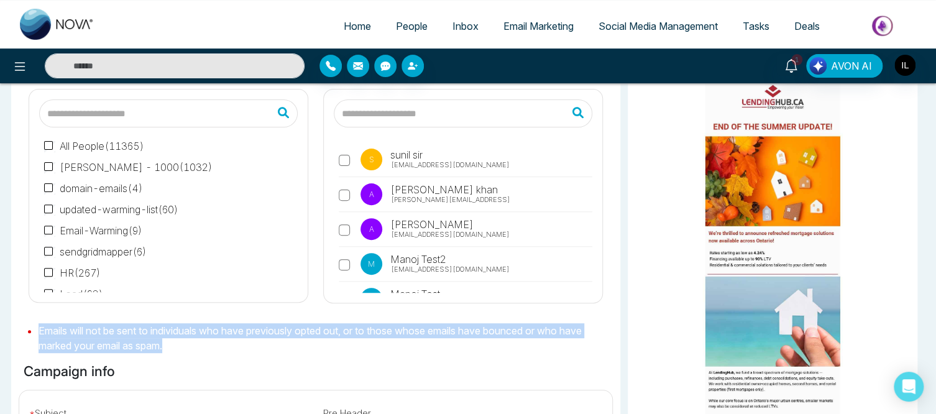
drag, startPoint x: 39, startPoint y: 331, endPoint x: 176, endPoint y: 345, distance: 138.7
click at [176, 345] on li "Emails will not be sent to individuals who have previously opted out, or to tho…" at bounding box center [326, 338] width 574 height 30
drag, startPoint x: 176, startPoint y: 345, endPoint x: 211, endPoint y: 340, distance: 35.2
click at [211, 340] on li "Emails will not be sent to individuals who have previously opted out, or to tho…" at bounding box center [326, 338] width 574 height 30
click at [533, 327] on li "Emails will not be sent to individuals who have previously opted out, or to tho…" at bounding box center [326, 338] width 574 height 30
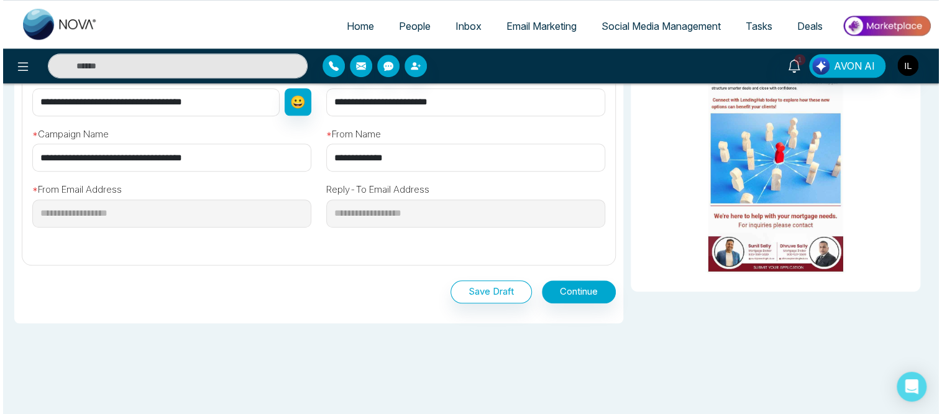
scroll to position [449, 0]
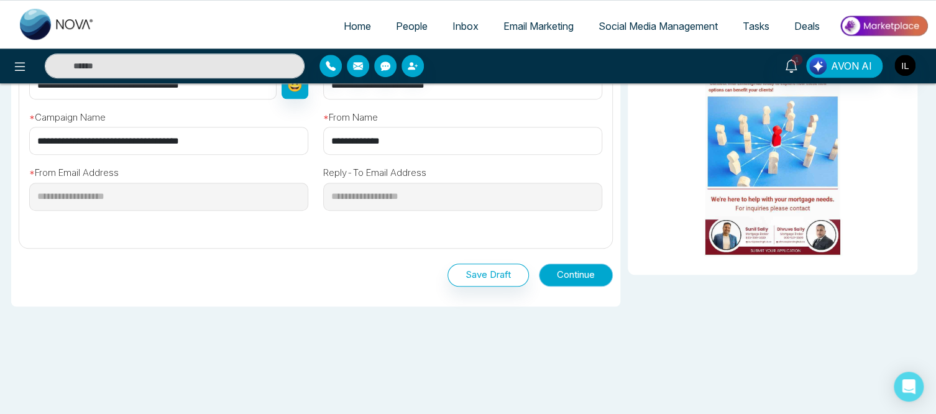
click at [585, 273] on button "Continue" at bounding box center [576, 274] width 74 height 23
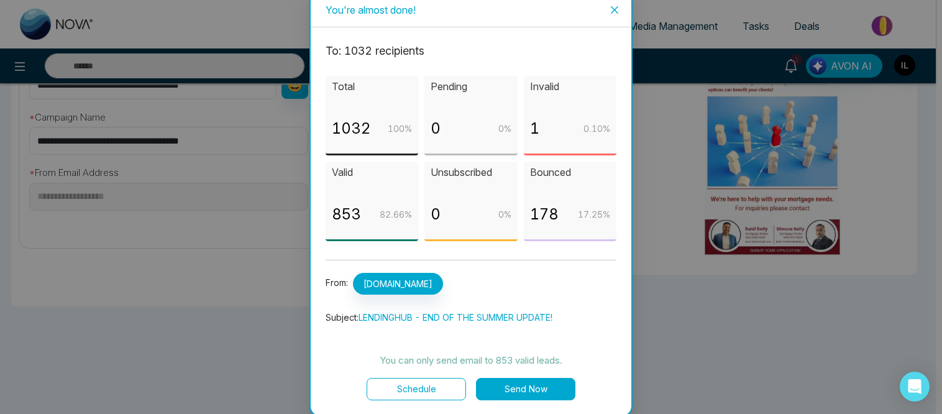
scroll to position [0, 0]
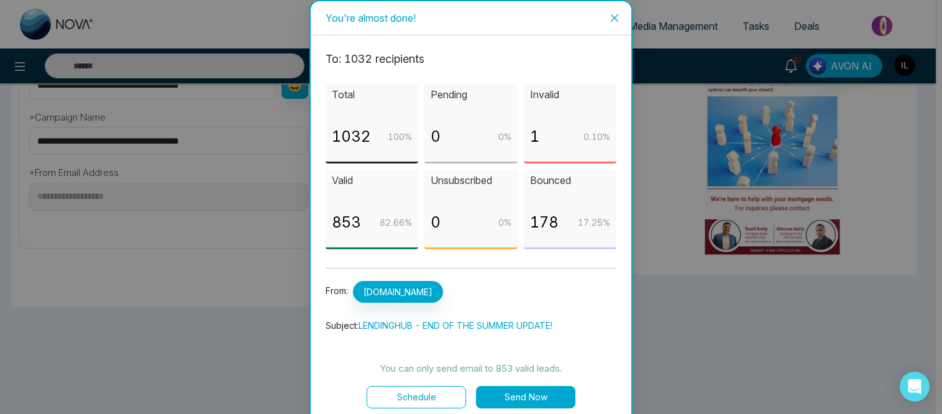
click at [519, 395] on button "Send Now" at bounding box center [525, 397] width 99 height 22
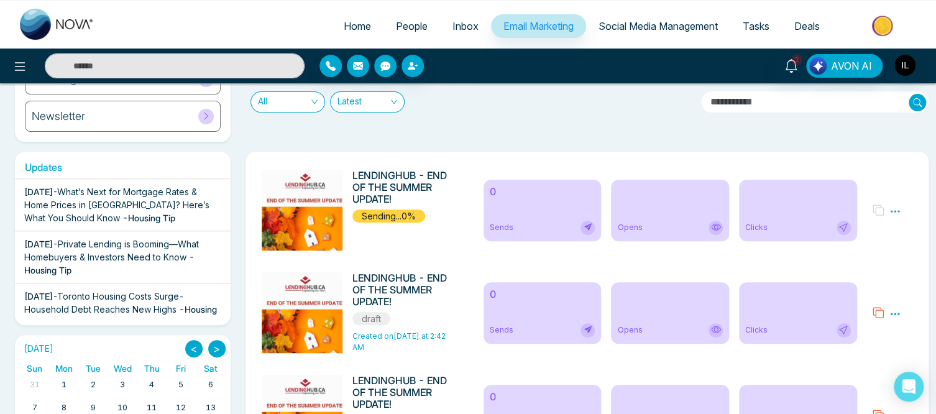
scroll to position [147, 0]
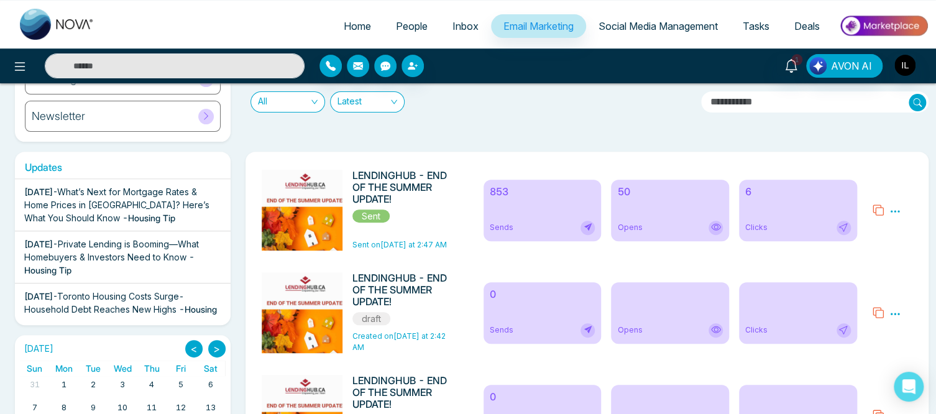
click at [717, 230] on icon at bounding box center [716, 227] width 10 height 7
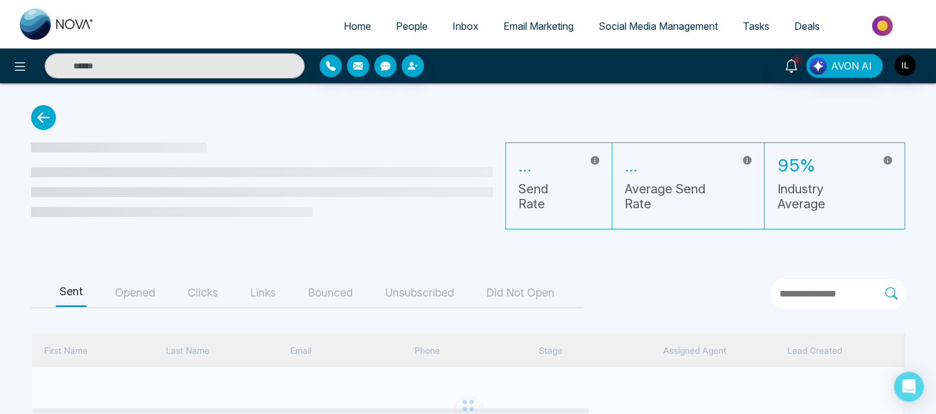
click at [549, 35] on link "Email Marketing" at bounding box center [538, 26] width 95 height 24
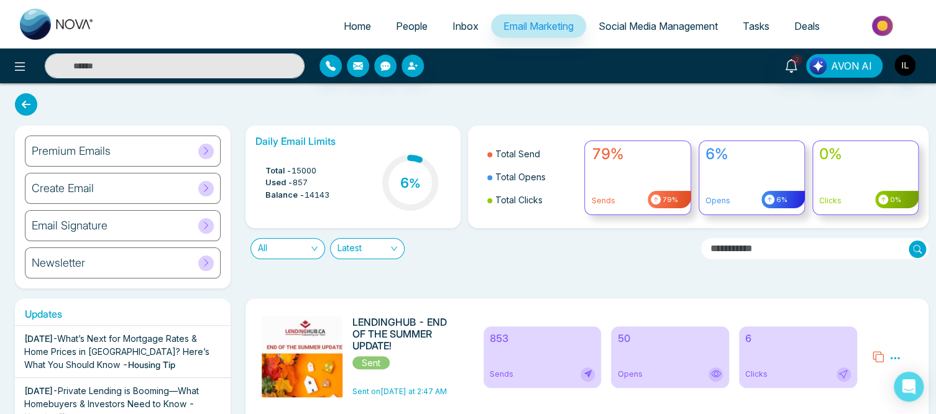
click at [230, 298] on div "Updates Jul 28 2025 - What’s Next for Mortgage Rates & Home Prices in Canada? H…" at bounding box center [122, 384] width 231 height 173
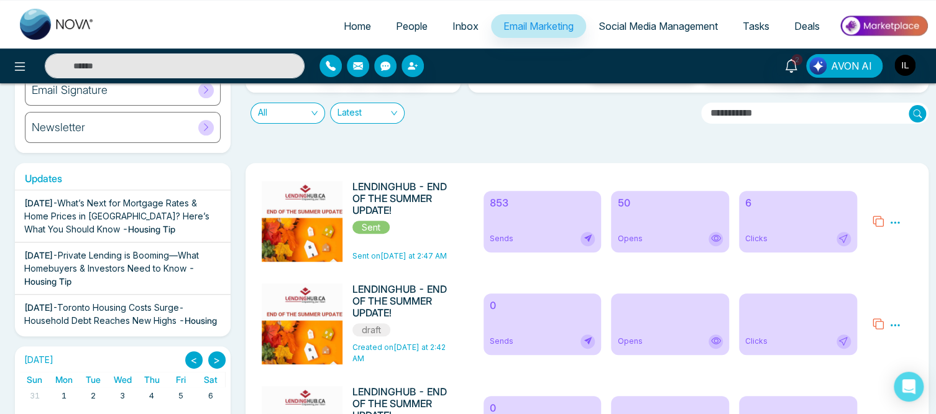
scroll to position [137, 0]
